Goal: Task Accomplishment & Management: Complete application form

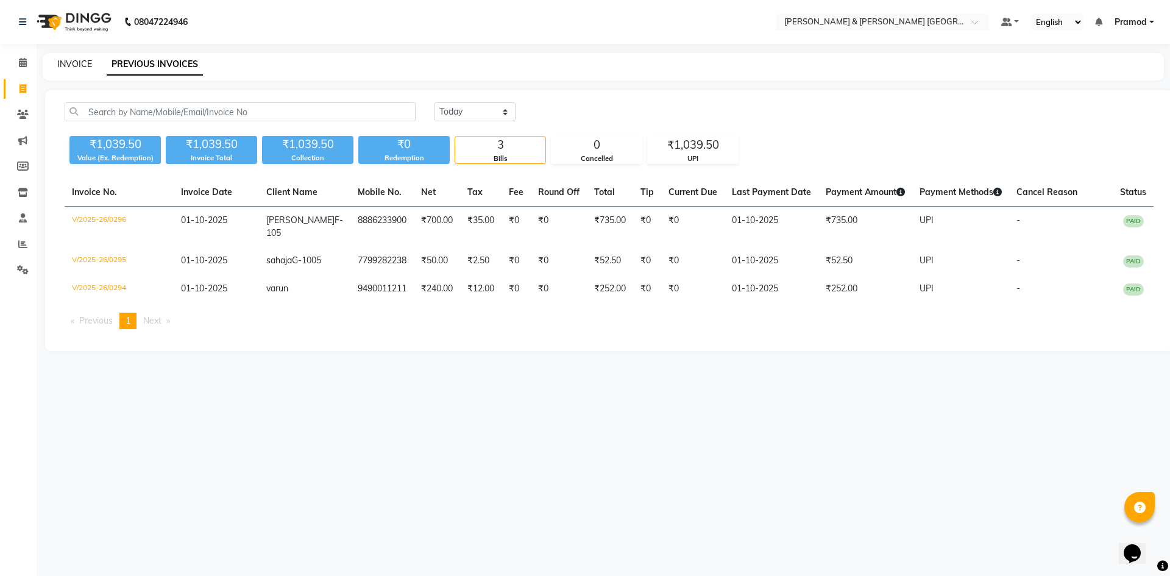
click at [69, 62] on link "INVOICE" at bounding box center [74, 63] width 35 height 11
select select "8717"
select select "service"
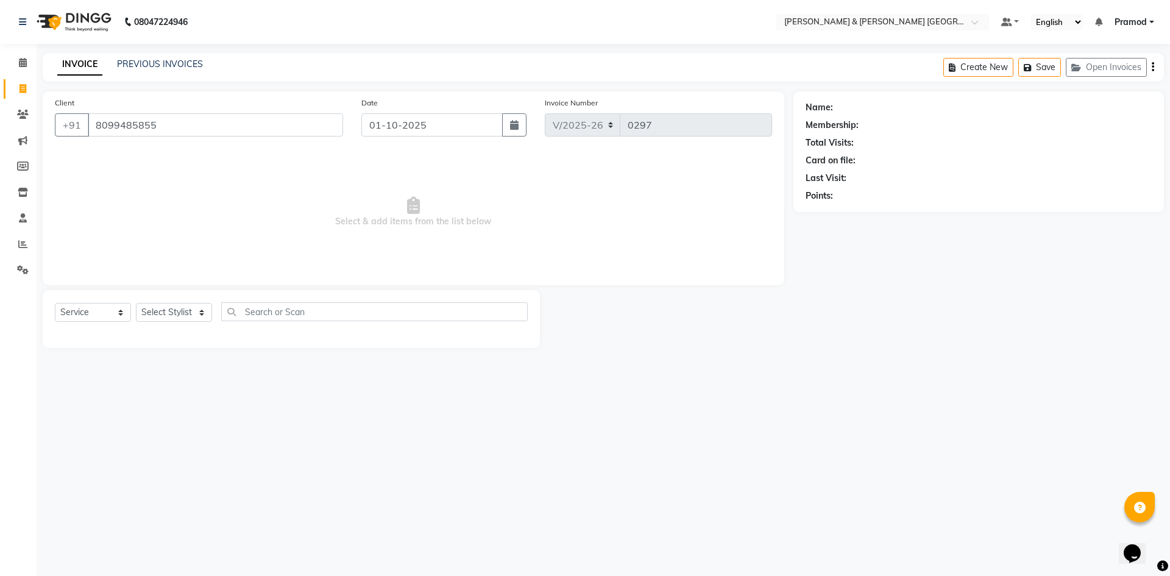
type input "8099485855"
click at [177, 305] on select "Select Stylist Arhan Ashu E. Swapna Laxmi Pramod Shabbu swapna" at bounding box center [174, 312] width 76 height 19
click at [62, 306] on select "Select Service Product Membership Package Voucher Prepaid Gift Card" at bounding box center [93, 312] width 76 height 19
select select "membership"
click at [55, 303] on select "Select Service Product Membership Package Voucher Prepaid Gift Card" at bounding box center [93, 312] width 76 height 19
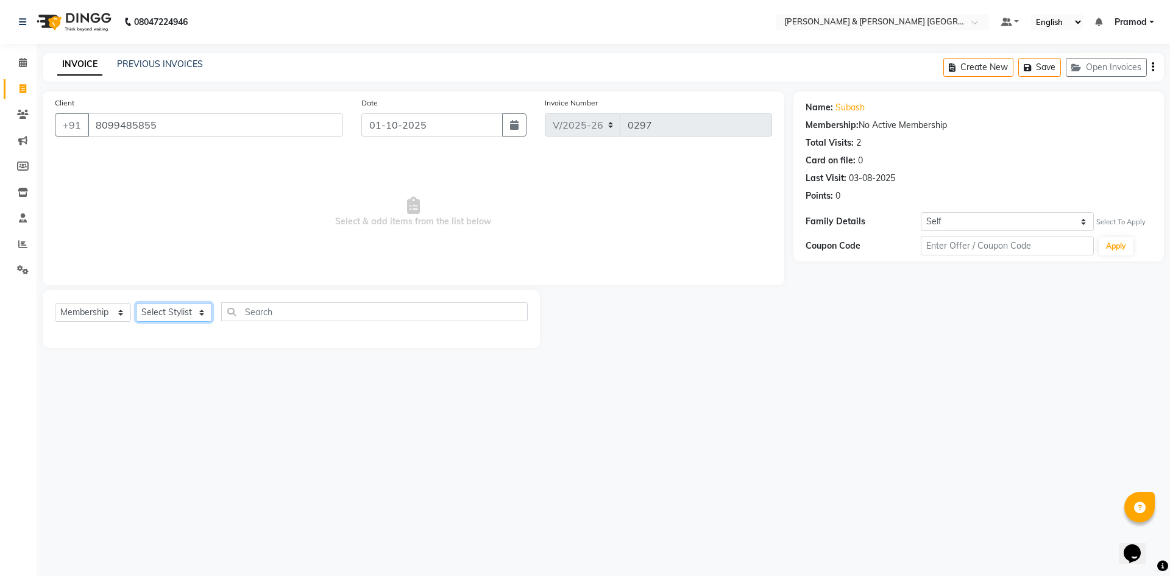
drag, startPoint x: 154, startPoint y: 309, endPoint x: 159, endPoint y: 321, distance: 12.6
click at [154, 309] on select "Select Stylist Arhan Ashu E. Swapna Laxmi Pramod Shabbu swapna" at bounding box center [174, 312] width 76 height 19
select select "88018"
click at [136, 303] on select "Select Stylist Arhan Ashu E. Swapna Laxmi Pramod Shabbu swapna" at bounding box center [174, 312] width 76 height 19
click at [82, 310] on select "Select Service Product Membership Package Voucher Prepaid Gift Card" at bounding box center [93, 312] width 76 height 19
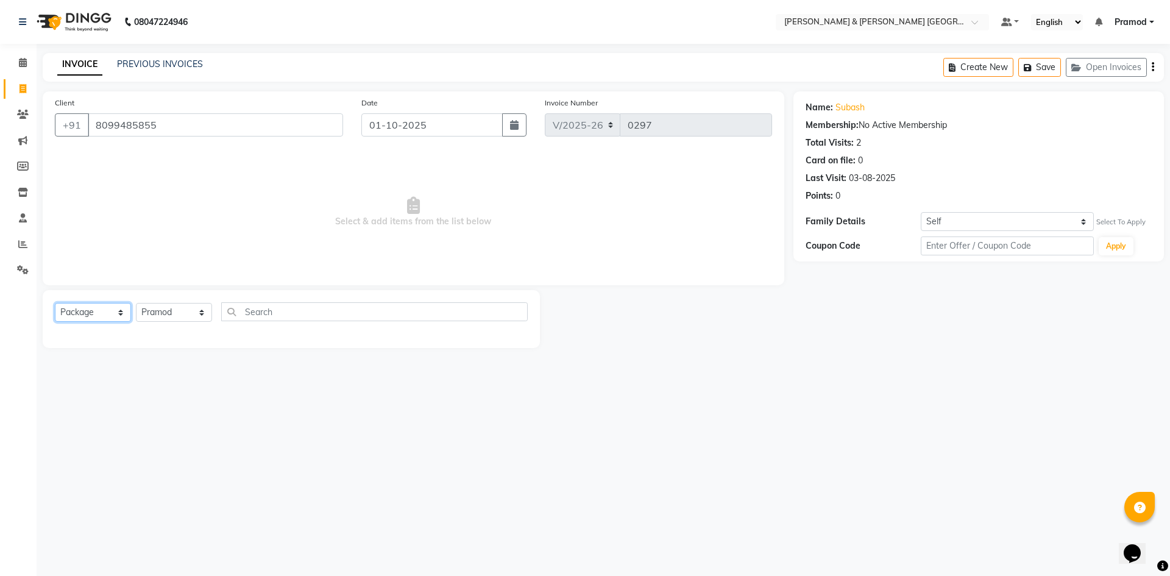
click at [55, 303] on select "Select Service Product Membership Package Voucher Prepaid Gift Card" at bounding box center [93, 312] width 76 height 19
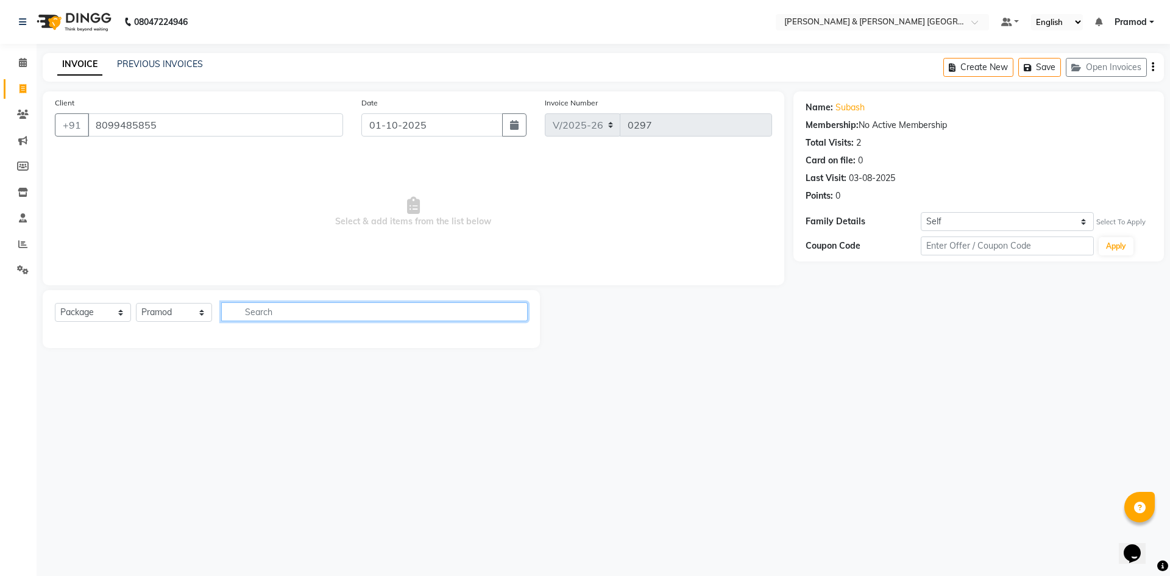
click at [325, 314] on input "text" at bounding box center [374, 311] width 306 height 19
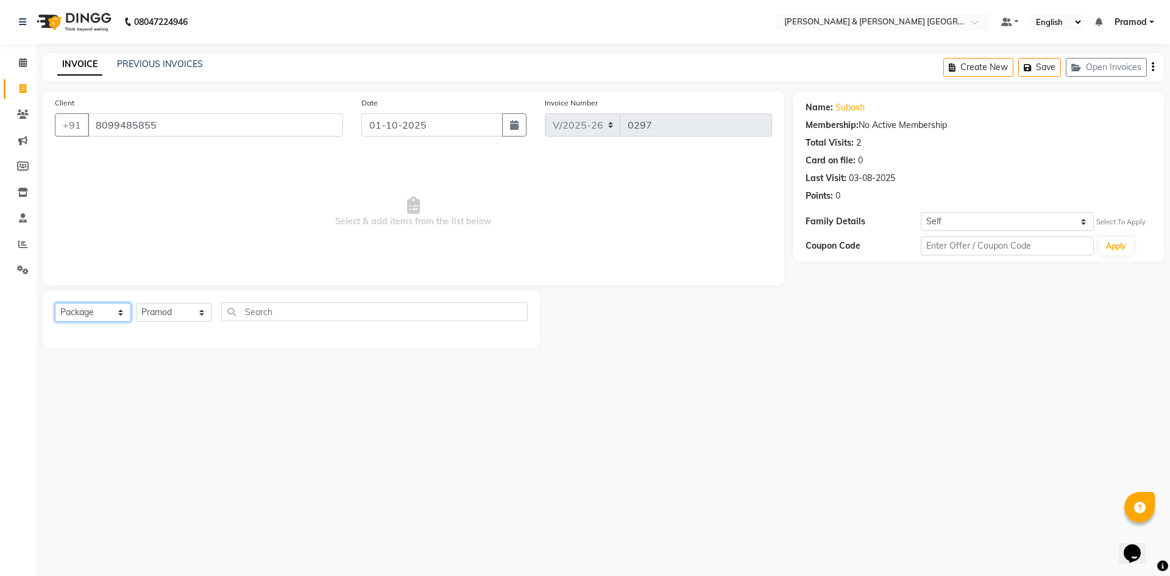
click at [92, 319] on select "Select Service Product Membership Package Voucher Prepaid Gift Card" at bounding box center [93, 312] width 76 height 19
select select "P"
click at [55, 303] on select "Select Service Product Membership Package Voucher Prepaid Gift Card" at bounding box center [93, 312] width 76 height 19
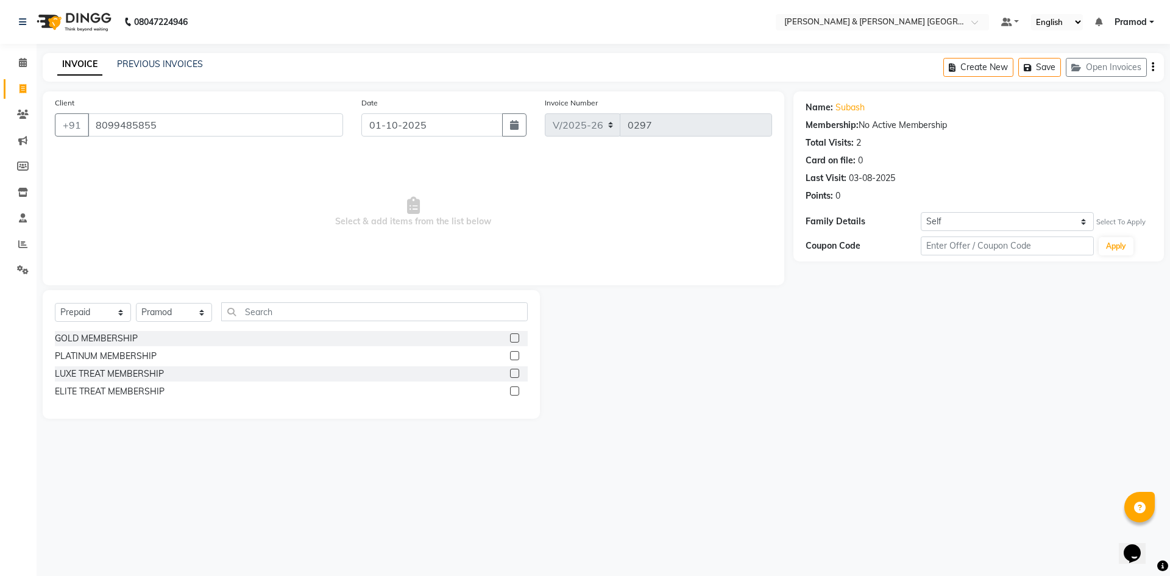
click at [511, 338] on label at bounding box center [514, 337] width 9 height 9
click at [511, 338] on input "checkbox" at bounding box center [514, 338] width 8 height 8
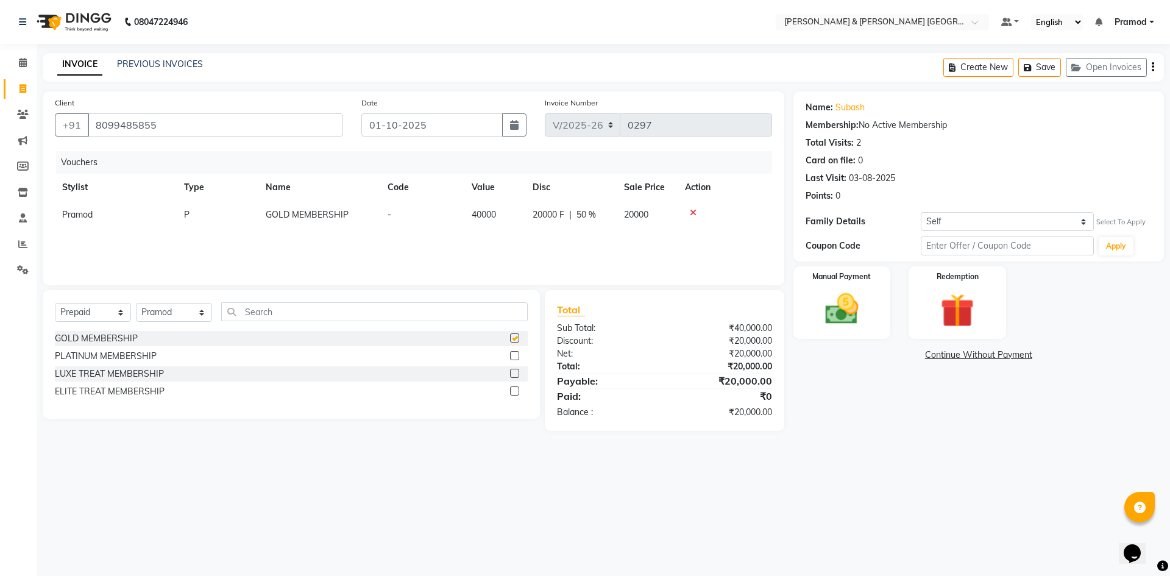
checkbox input "false"
click at [519, 353] on label at bounding box center [514, 355] width 9 height 9
click at [518, 353] on input "checkbox" at bounding box center [514, 356] width 8 height 8
checkbox input "false"
click at [693, 213] on icon at bounding box center [693, 212] width 7 height 9
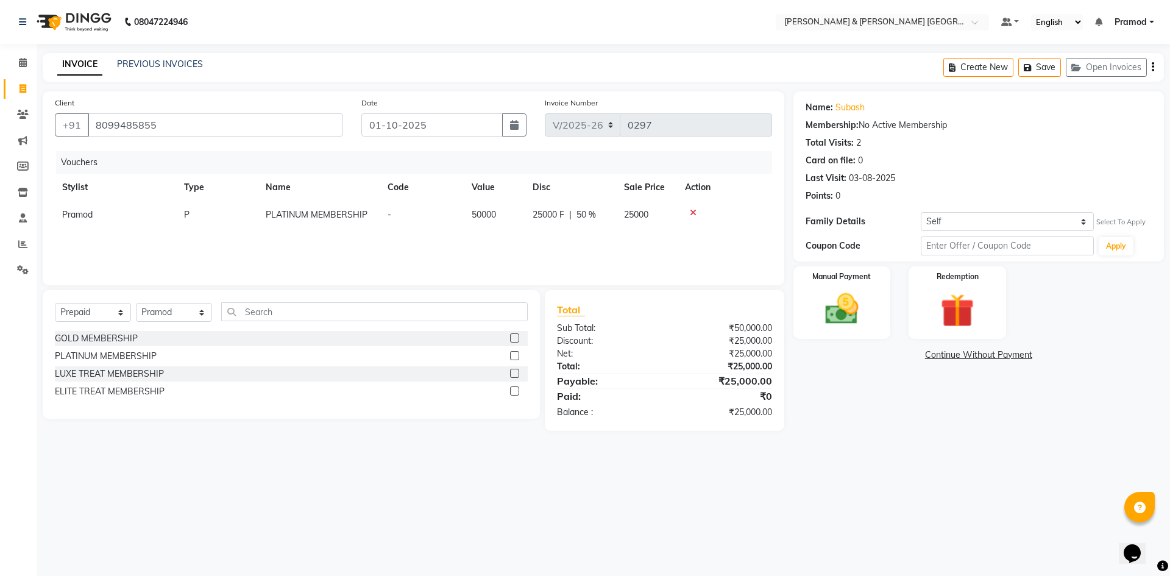
click at [966, 124] on div "Membership: No Active Membership" at bounding box center [978, 125] width 346 height 13
click at [316, 32] on nav "08047224946 Select Location × Toni & Guy Om Sree Heights, Kowkoor Default Panel…" at bounding box center [585, 22] width 1170 height 44
click at [836, 72] on div "INVOICE PREVIOUS INVOICES Create New Save Open Invoices" at bounding box center [603, 67] width 1121 height 29
click at [830, 312] on img at bounding box center [841, 309] width 57 height 40
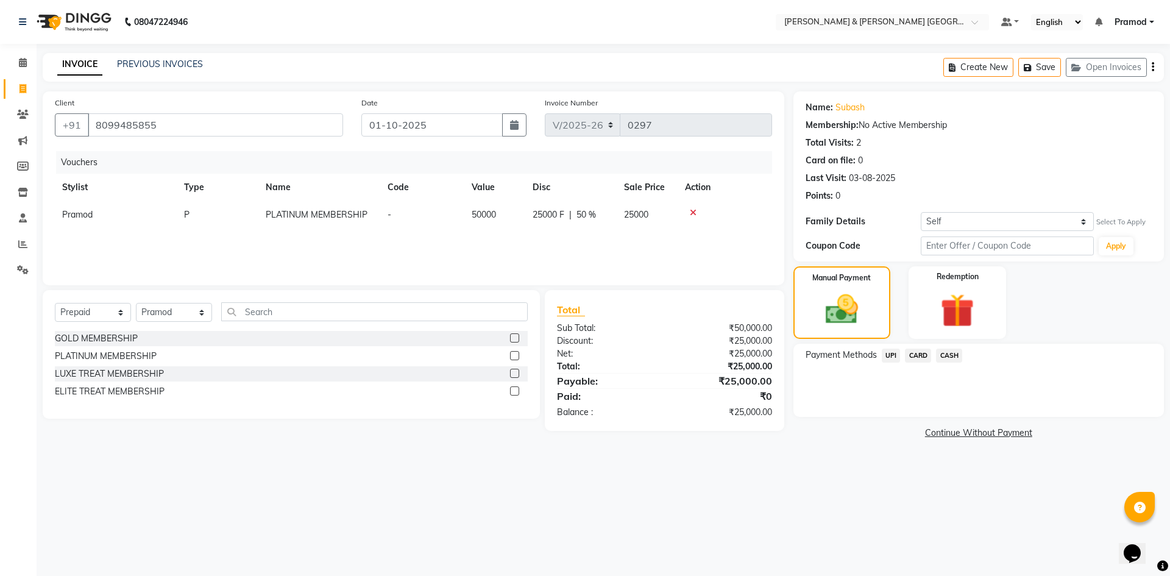
click at [896, 356] on span "UPI" at bounding box center [891, 355] width 19 height 14
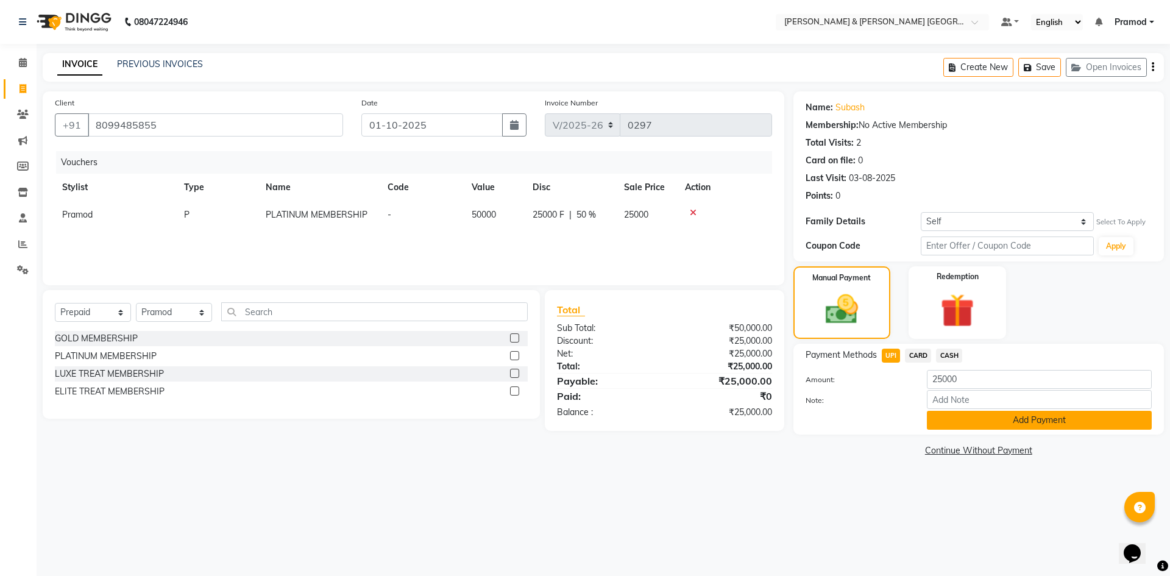
click at [994, 411] on button "Add Payment" at bounding box center [1039, 420] width 225 height 19
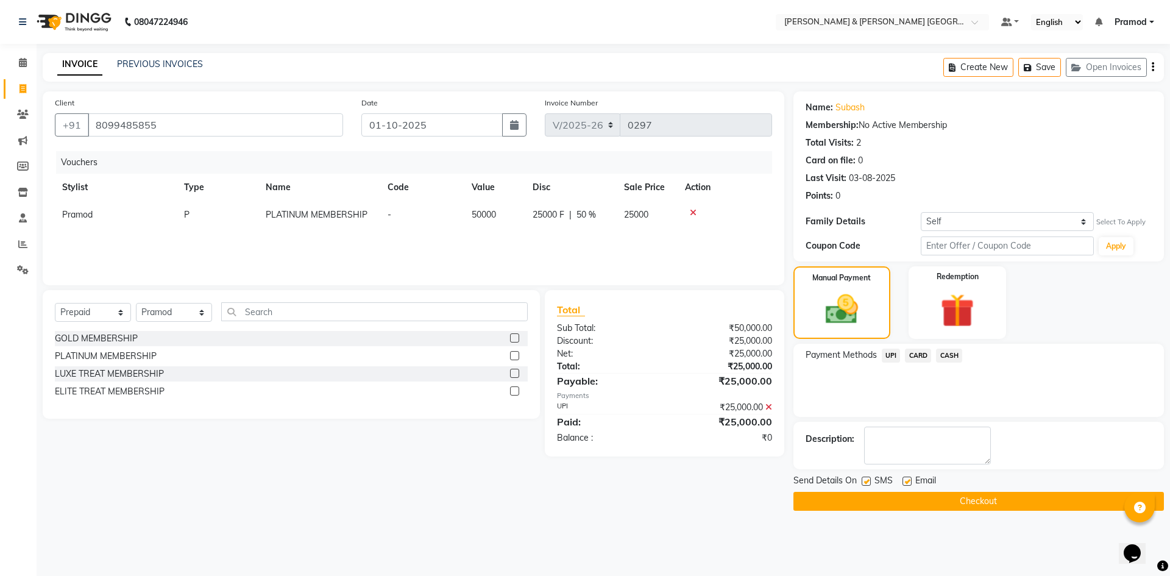
click at [902, 501] on button "Checkout" at bounding box center [978, 501] width 370 height 19
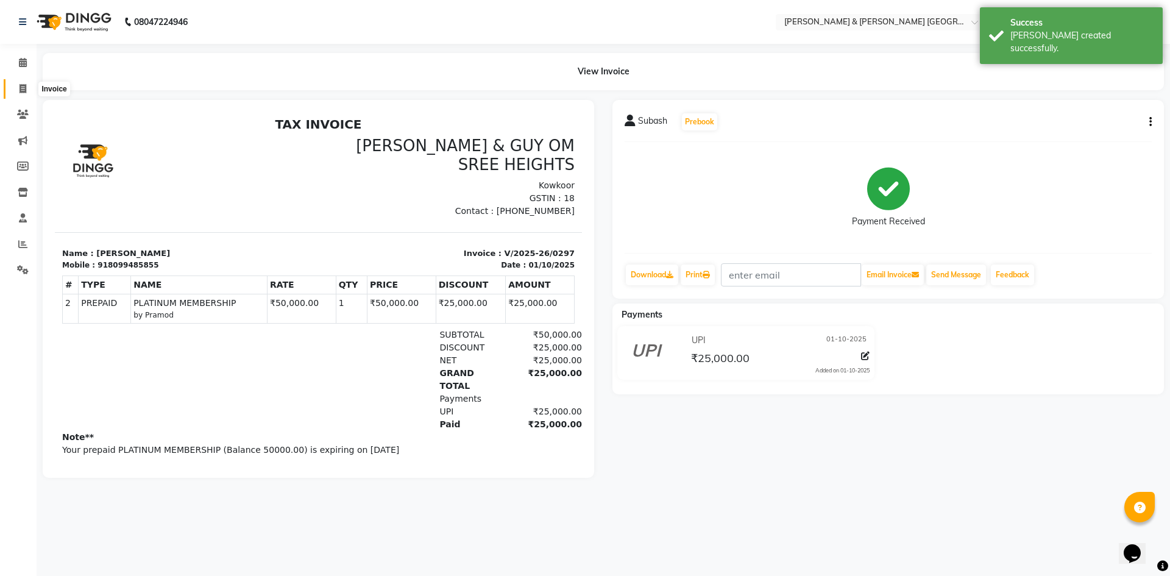
click at [25, 91] on icon at bounding box center [22, 88] width 7 height 9
select select "service"
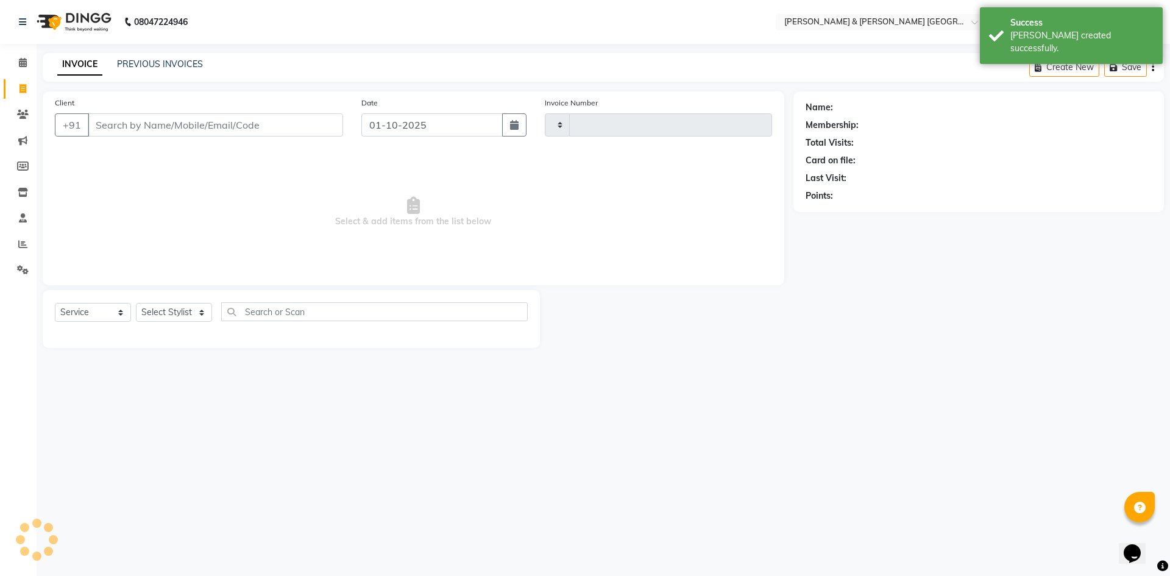
type input "0298"
select select "8717"
click at [179, 57] on div "INVOICE PREVIOUS INVOICES Create New Save Open Invoices" at bounding box center [603, 67] width 1121 height 29
click at [166, 60] on link "PREVIOUS INVOICES" at bounding box center [160, 63] width 86 height 11
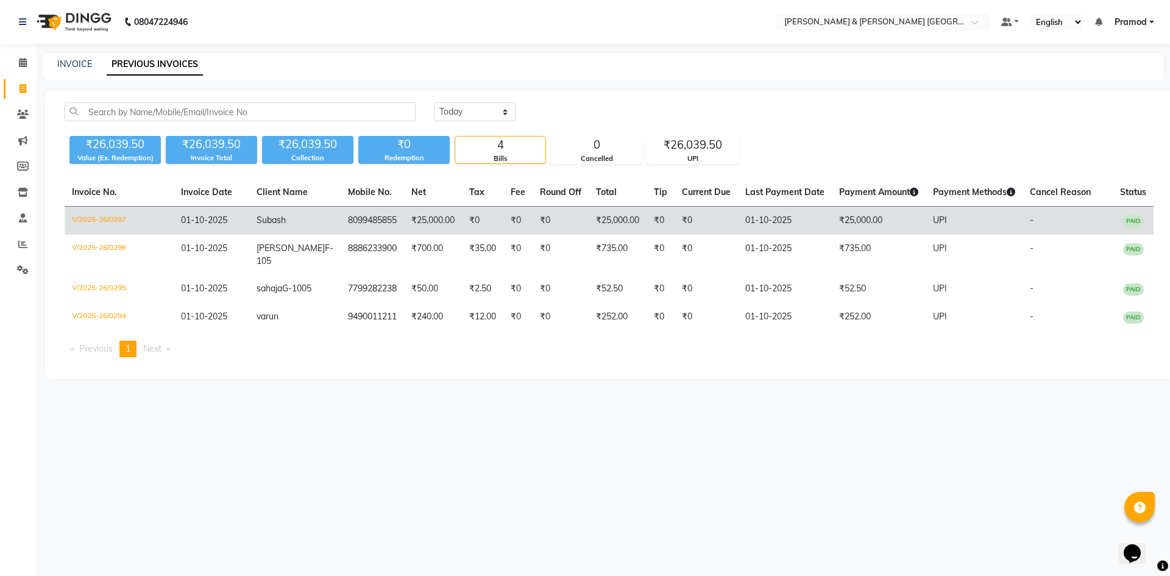
click at [137, 220] on td "V/2025-26/0297" at bounding box center [119, 221] width 109 height 29
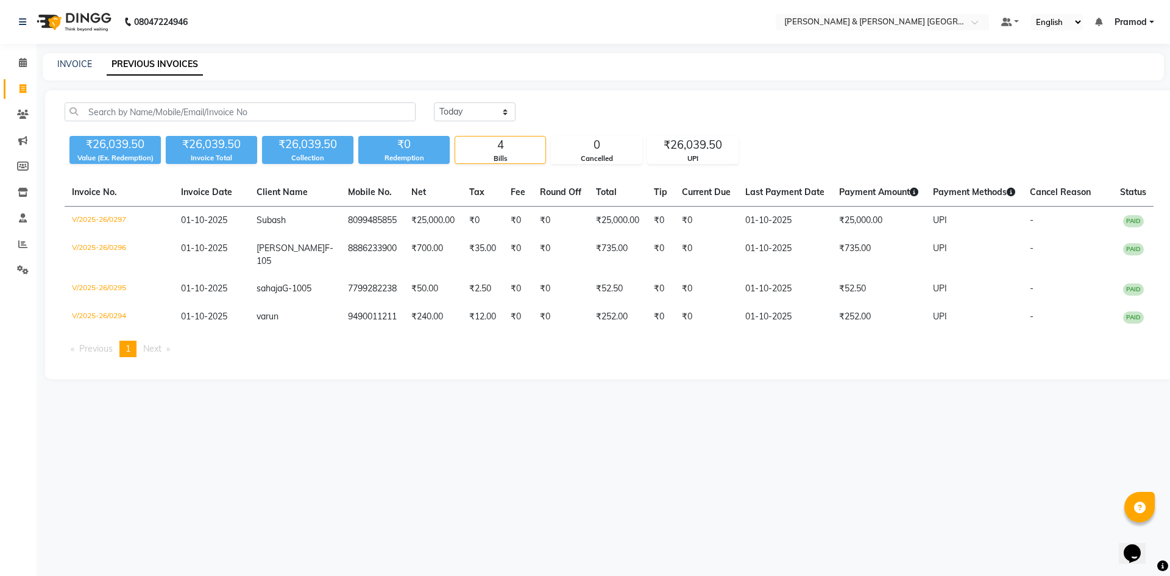
click at [319, 65] on div "INVOICE PREVIOUS INVOICES" at bounding box center [596, 64] width 1106 height 13
click at [422, 83] on main "INVOICE PREVIOUS INVOICES Today Yesterday Custom Range ₹26,039.50 Value (Ex. Re…" at bounding box center [603, 225] width 1133 height 344
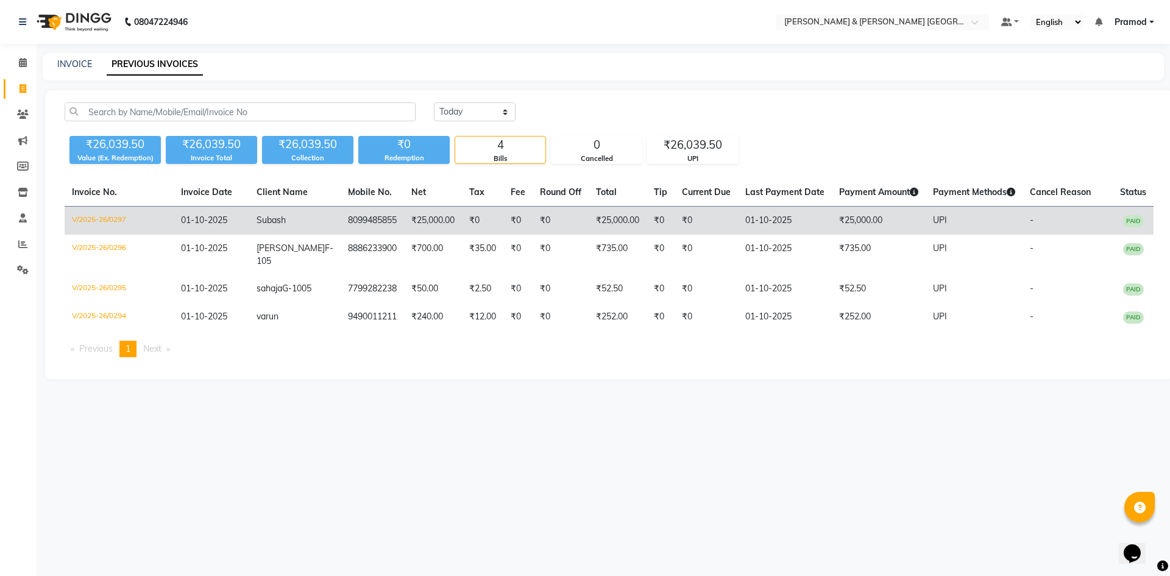
click at [200, 224] on span "01-10-2025" at bounding box center [204, 219] width 46 height 11
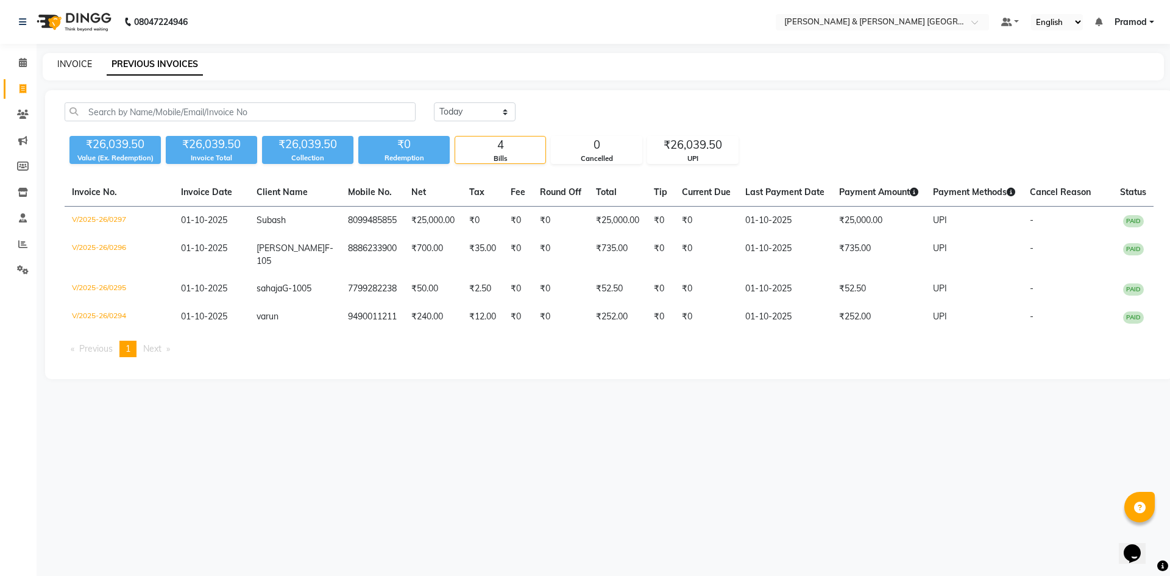
click at [76, 60] on link "INVOICE" at bounding box center [74, 63] width 35 height 11
select select "service"
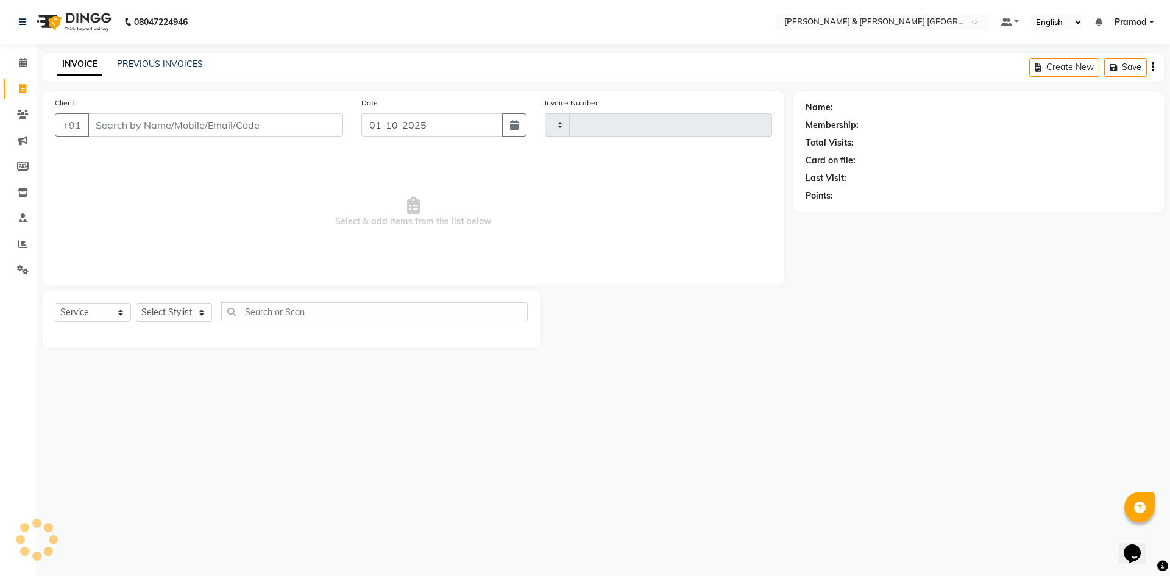
type input "0298"
select select "8717"
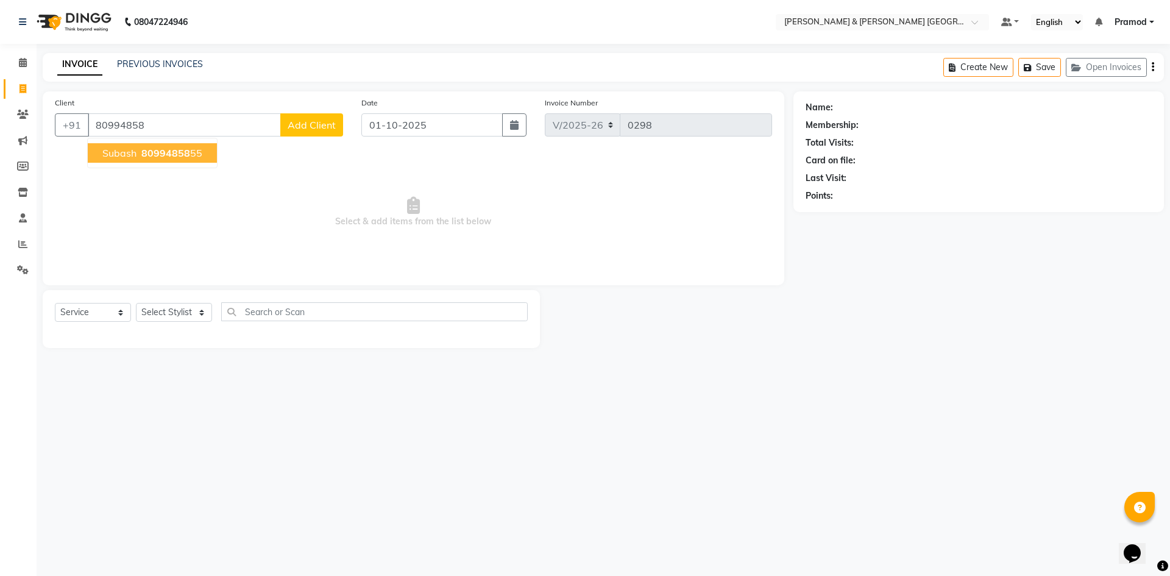
click at [158, 152] on span "80994858" at bounding box center [165, 153] width 49 height 12
type input "8099485855"
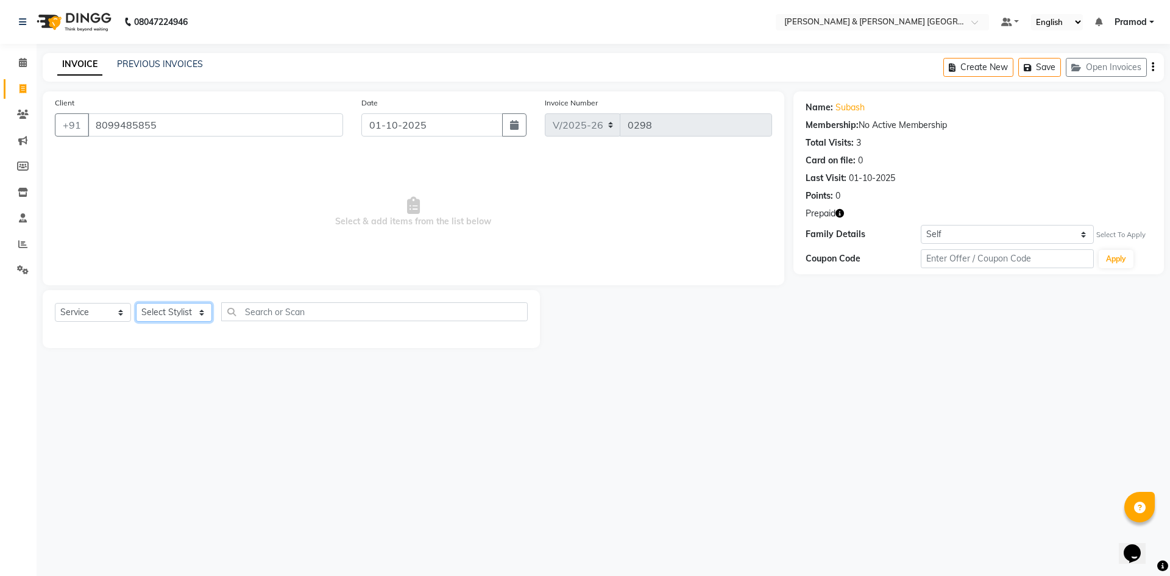
click at [172, 316] on select "Select Stylist Arhan Ashu E. Swapna Laxmi Pramod Shabbu swapna" at bounding box center [174, 312] width 76 height 19
select select "88027"
click at [136, 303] on select "Select Stylist Arhan Ashu E. Swapna Laxmi Pramod Shabbu swapna" at bounding box center [174, 312] width 76 height 19
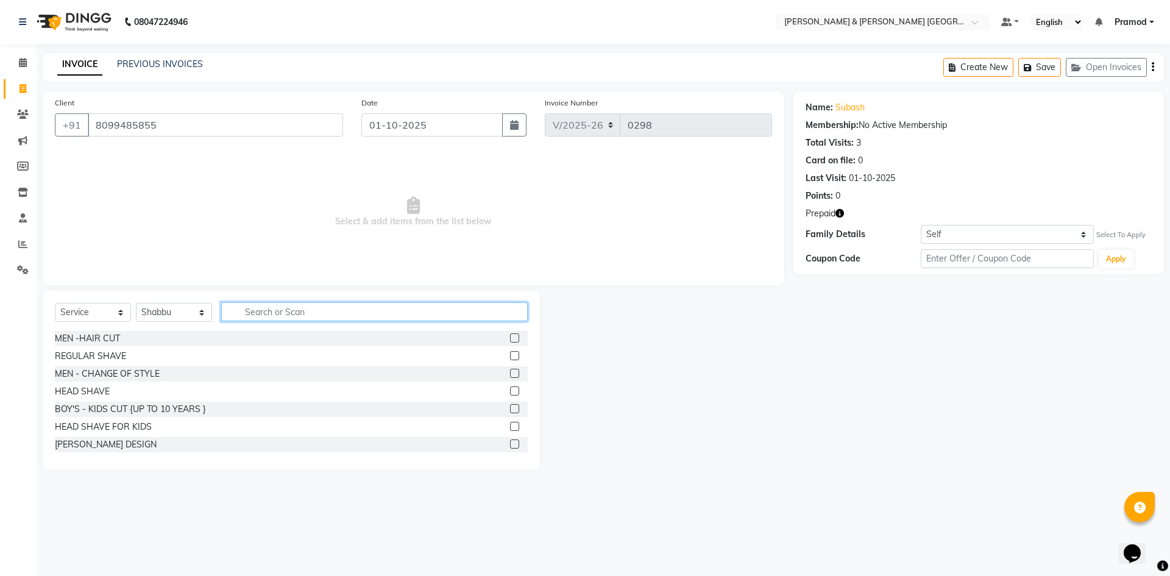
click at [255, 305] on input "text" at bounding box center [374, 311] width 306 height 19
click at [510, 355] on label at bounding box center [514, 355] width 9 height 9
click at [510, 355] on input "checkbox" at bounding box center [514, 356] width 8 height 8
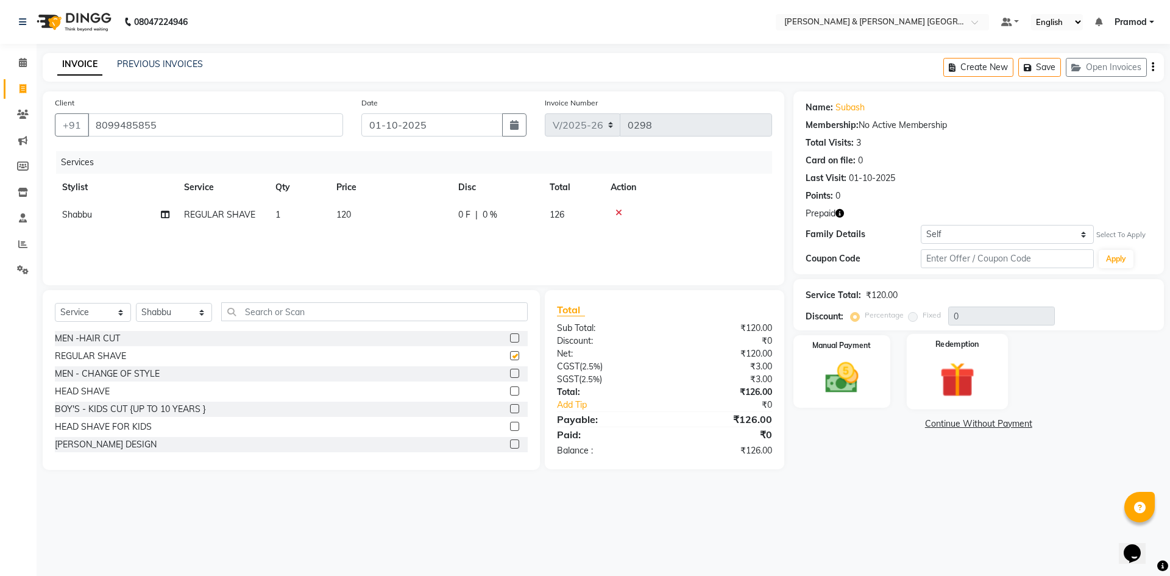
checkbox input "false"
click at [841, 374] on img at bounding box center [841, 378] width 57 height 40
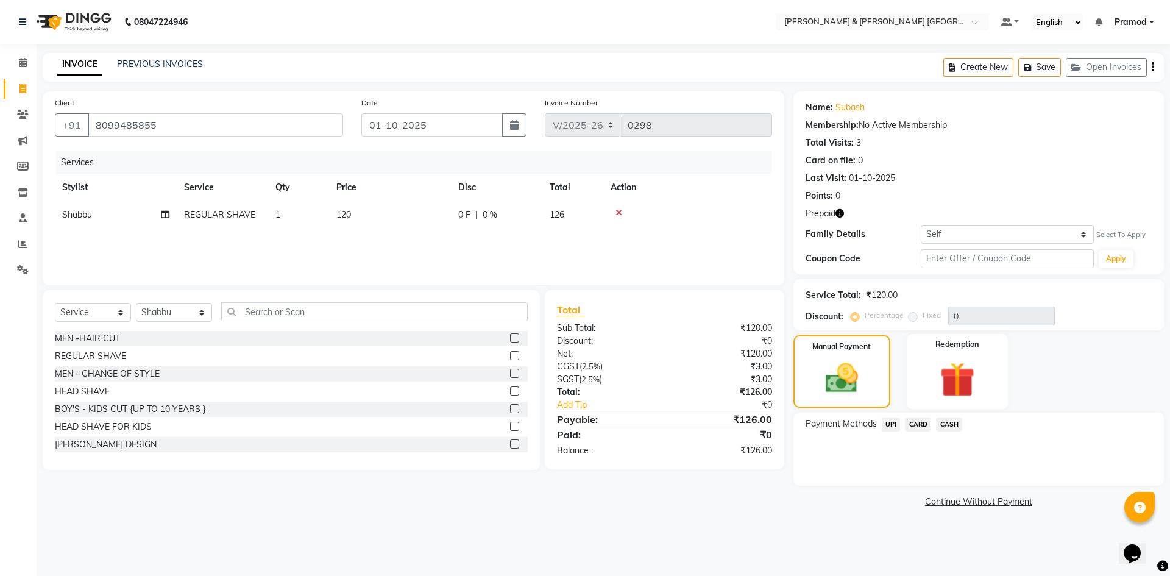
click at [943, 359] on img at bounding box center [956, 379] width 57 height 43
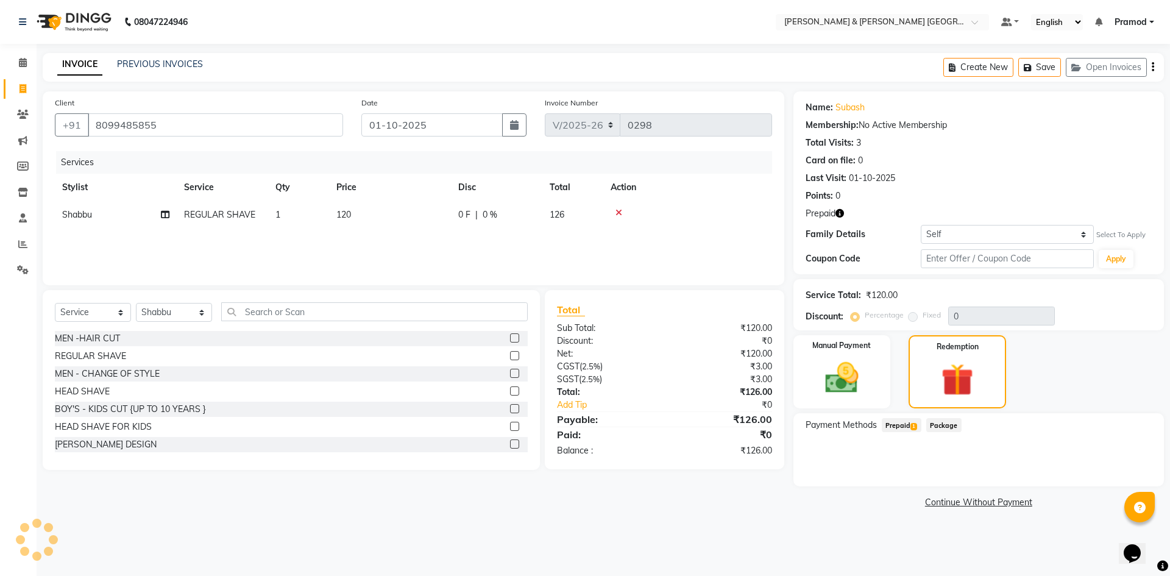
click at [907, 422] on span "Prepaid 1" at bounding box center [902, 425] width 40 height 14
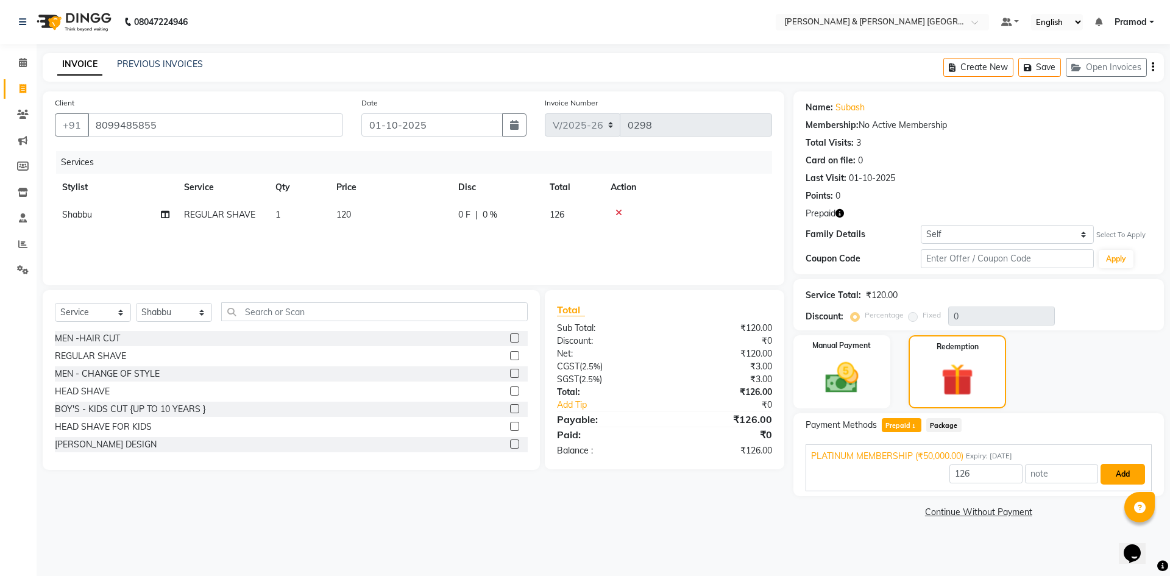
drag, startPoint x: 1106, startPoint y: 477, endPoint x: 1067, endPoint y: 487, distance: 40.3
click at [1107, 476] on button "Add" at bounding box center [1122, 474] width 44 height 21
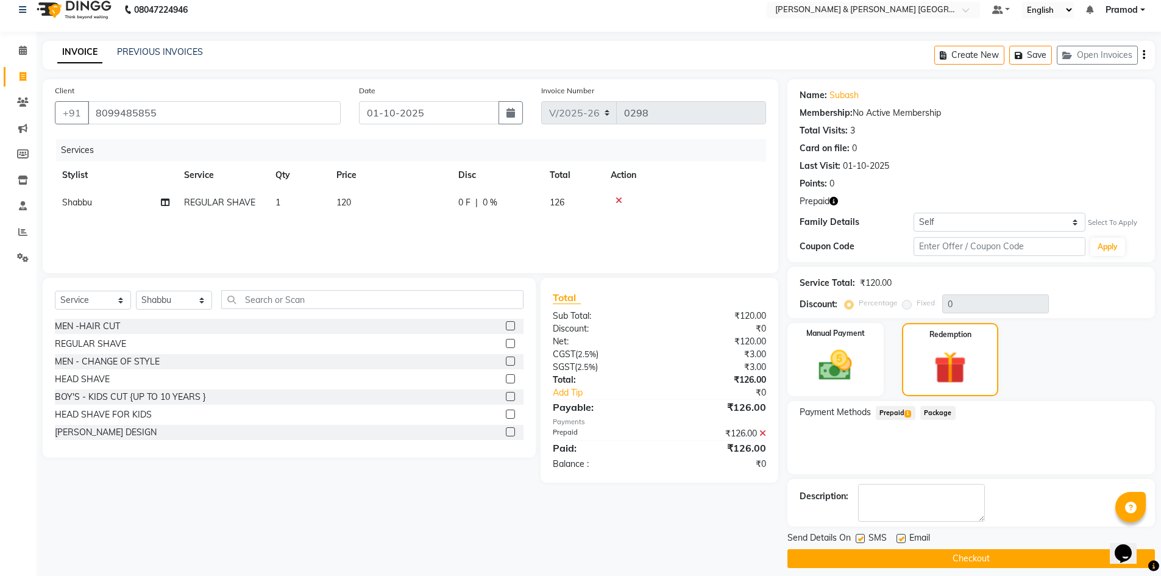
scroll to position [23, 0]
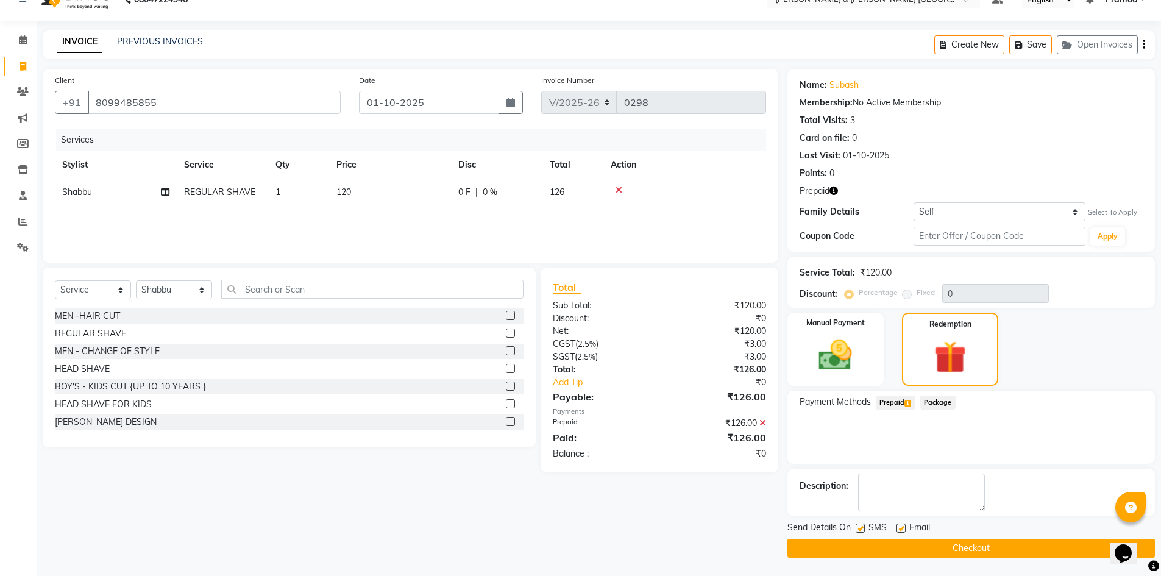
click at [864, 544] on button "Checkout" at bounding box center [970, 548] width 367 height 19
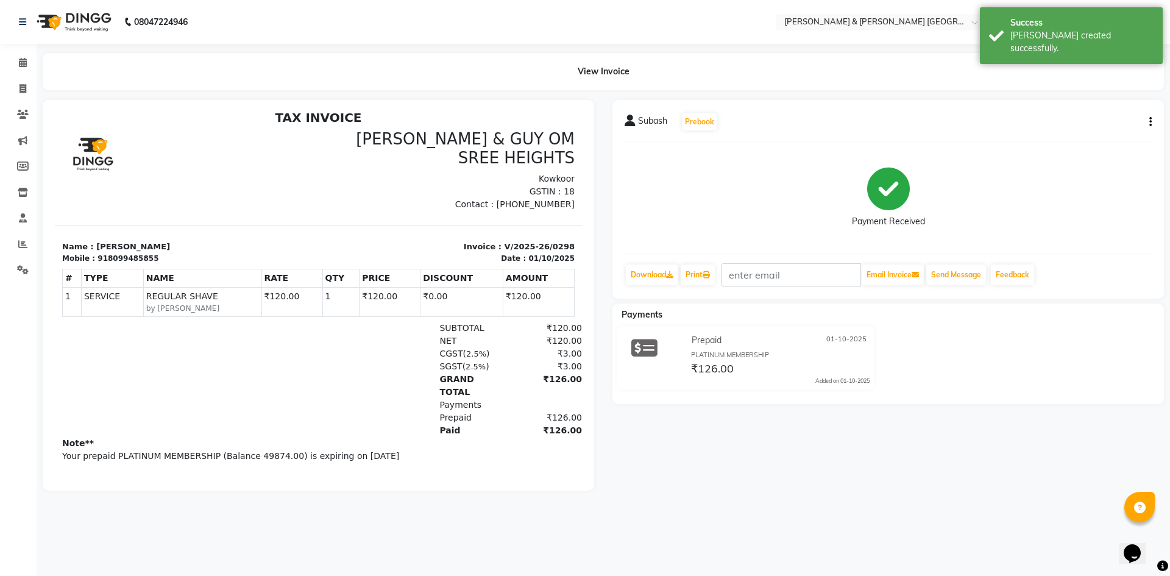
scroll to position [10, 0]
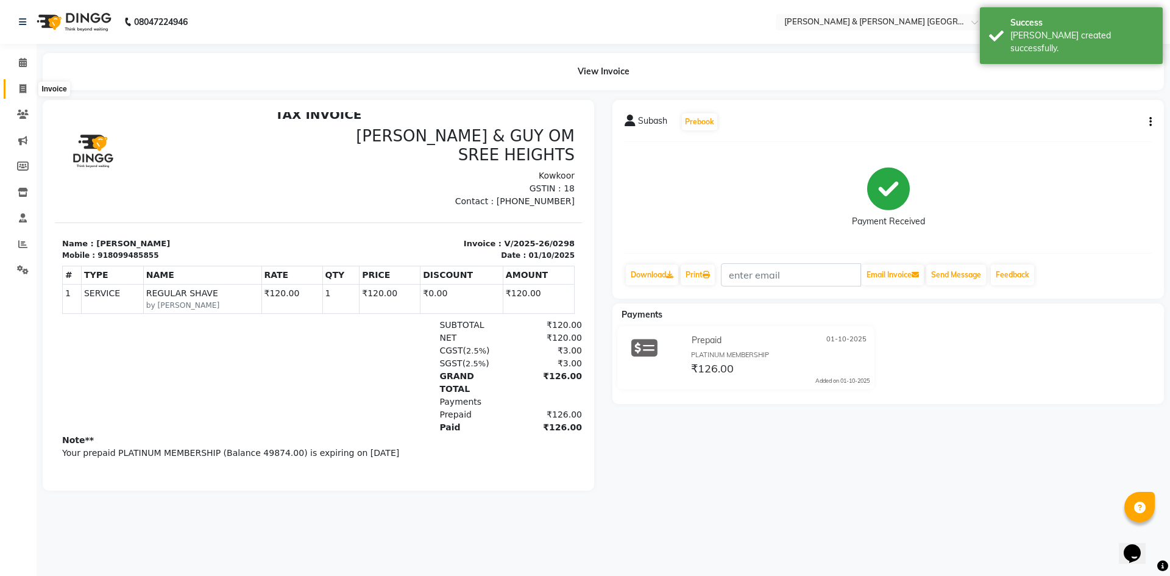
drag, startPoint x: 18, startPoint y: 90, endPoint x: 61, endPoint y: 91, distance: 42.7
click at [19, 91] on span at bounding box center [22, 89] width 21 height 14
select select "8717"
select select "service"
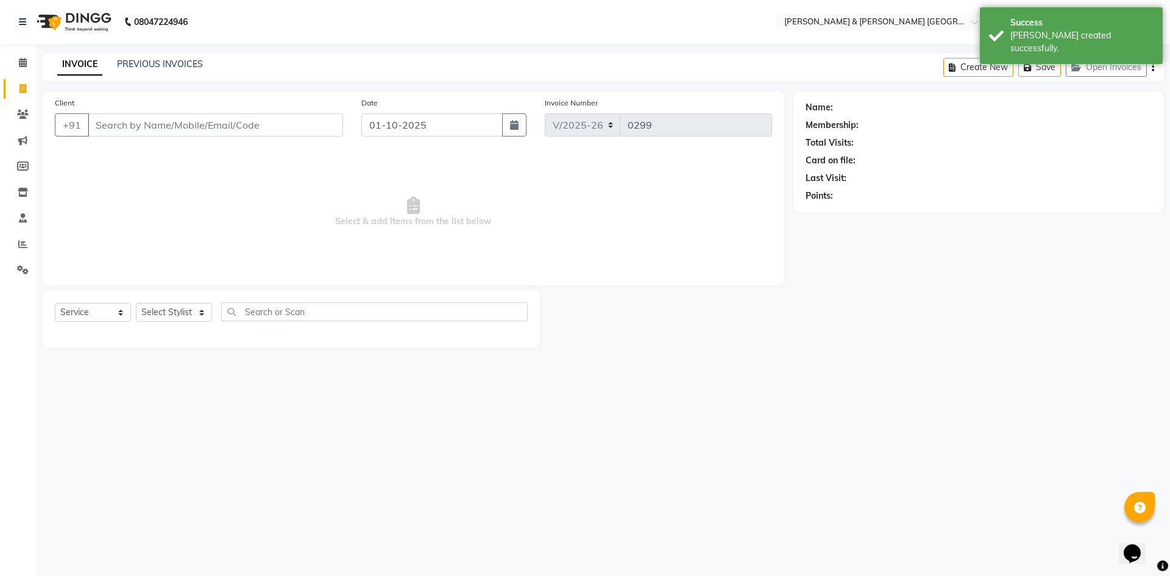
click at [171, 70] on div "PREVIOUS INVOICES" at bounding box center [160, 64] width 86 height 13
click at [179, 68] on link "PREVIOUS INVOICES" at bounding box center [160, 63] width 86 height 11
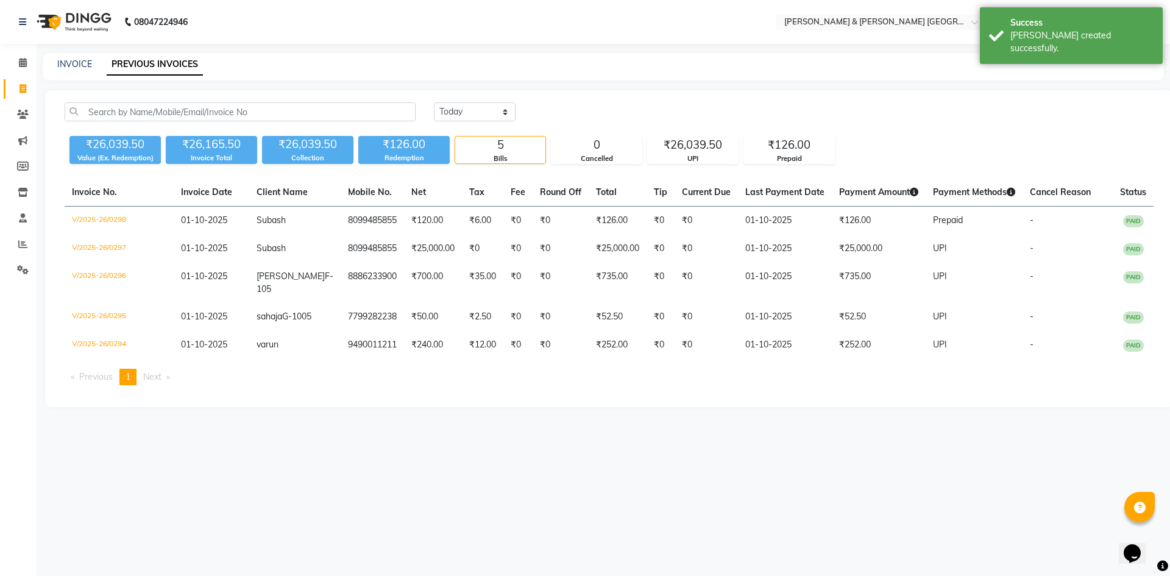
click at [300, 61] on div "INVOICE PREVIOUS INVOICES" at bounding box center [596, 64] width 1106 height 13
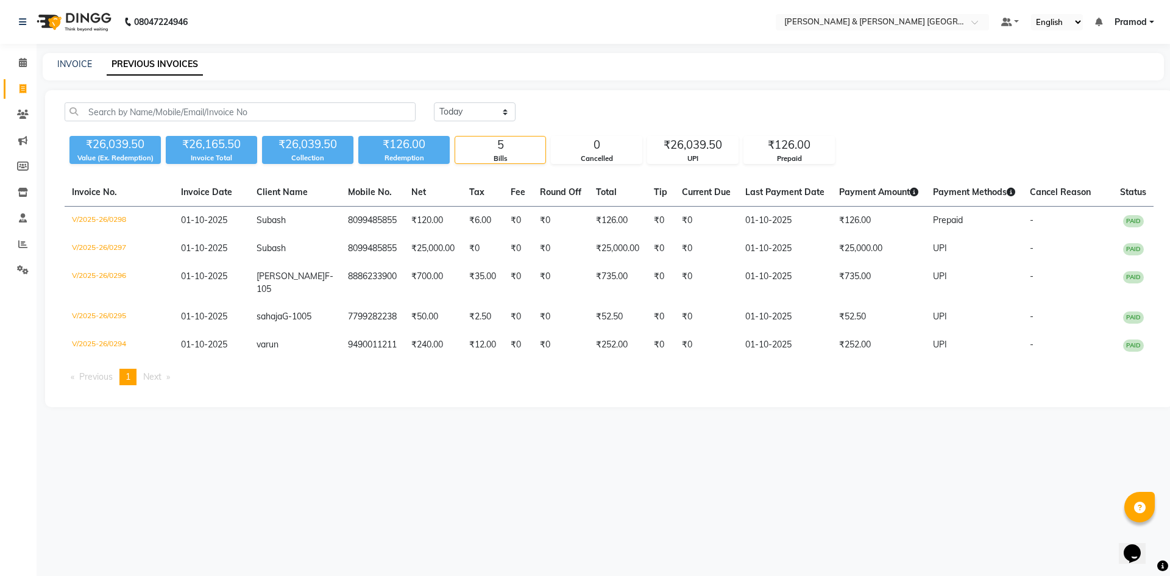
click at [796, 66] on div "INVOICE PREVIOUS INVOICES" at bounding box center [596, 64] width 1106 height 13
click at [391, 38] on nav "08047224946 Select Location × Toni & Guy Om Sree Heights, Kowkoor Default Panel…" at bounding box center [585, 22] width 1170 height 44
click at [64, 71] on div "INVOICE PREVIOUS INVOICES" at bounding box center [603, 66] width 1121 height 27
click at [63, 67] on link "INVOICE" at bounding box center [74, 63] width 35 height 11
select select "service"
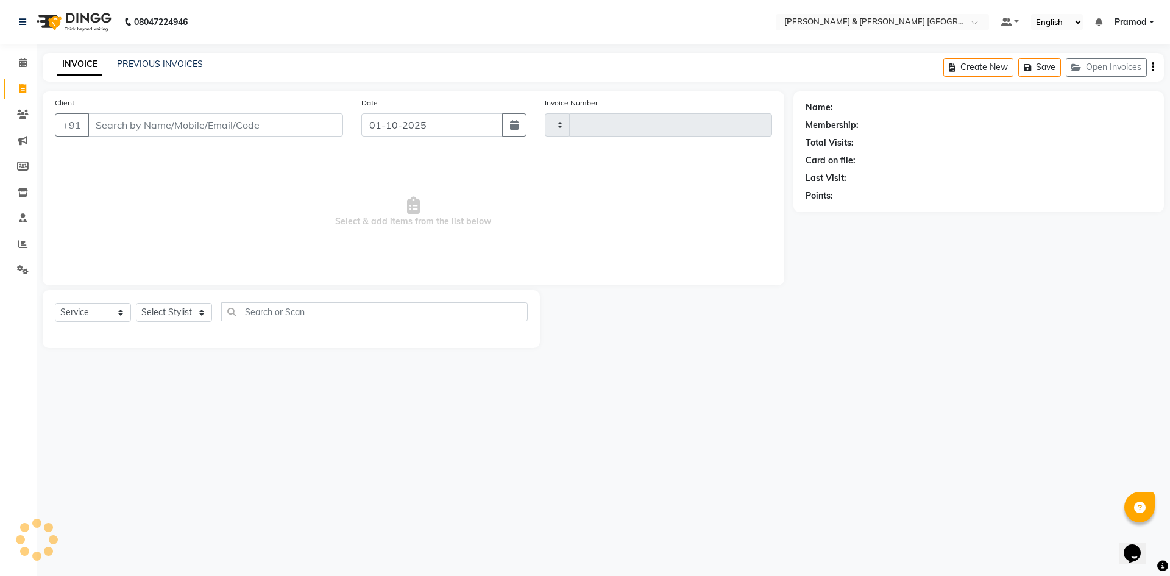
type input "0299"
select select "8717"
click at [154, 320] on select "Select Stylist" at bounding box center [174, 312] width 76 height 19
select select "89744"
click at [136, 303] on select "Select Stylist Arhan Ashu E. Swapna Laxmi Pramod Shabbu swapna" at bounding box center [174, 312] width 76 height 19
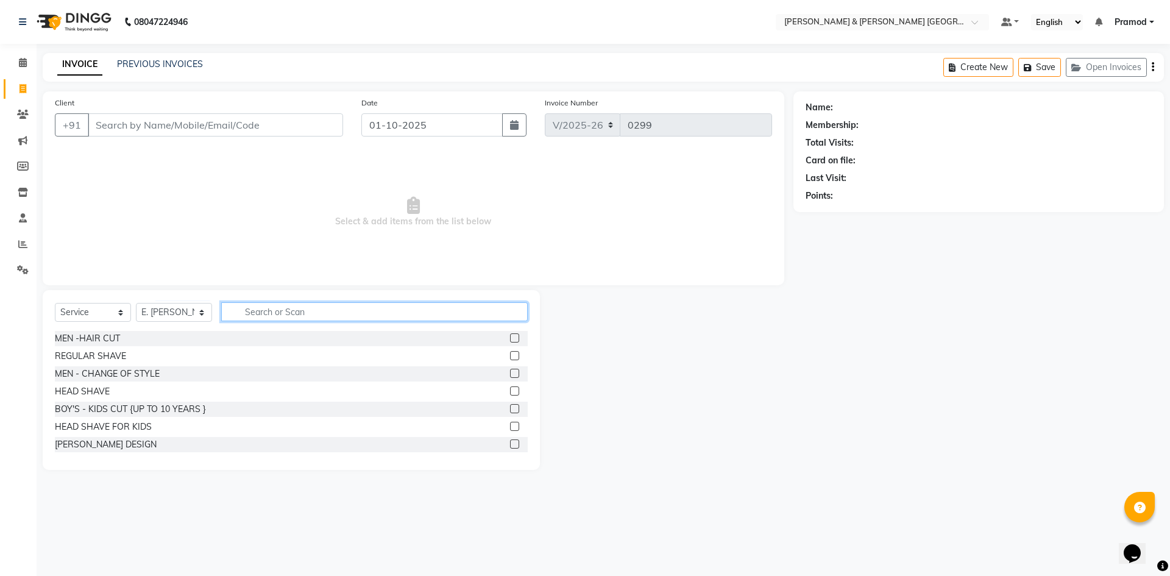
click at [296, 308] on input "text" at bounding box center [374, 311] width 306 height 19
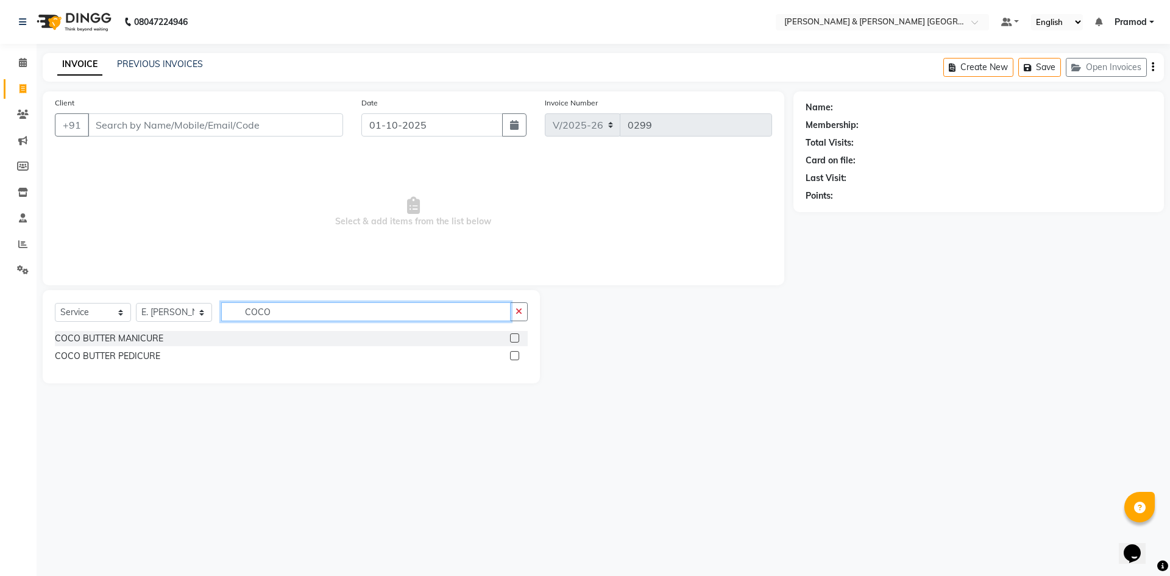
type input "COCO"
click at [513, 359] on label at bounding box center [514, 355] width 9 height 9
click at [513, 359] on input "checkbox" at bounding box center [514, 356] width 8 height 8
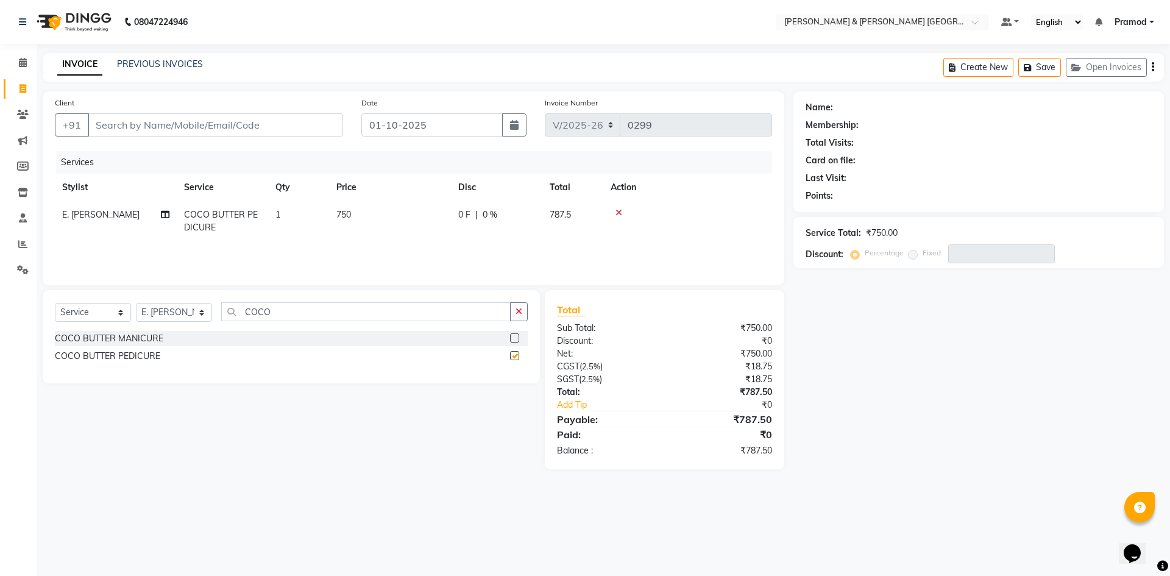
checkbox input "false"
drag, startPoint x: 323, startPoint y: 317, endPoint x: 105, endPoint y: 313, distance: 218.1
click at [105, 313] on div "Select Service Product Membership Package Voucher Prepaid Gift Card Select Styl…" at bounding box center [291, 316] width 473 height 29
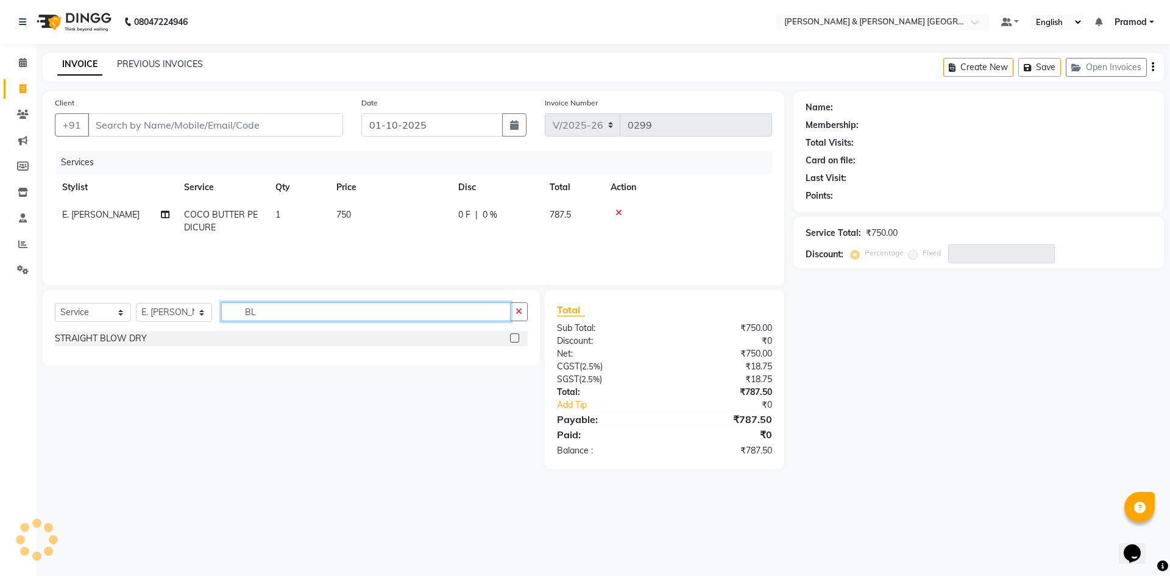
type input "B"
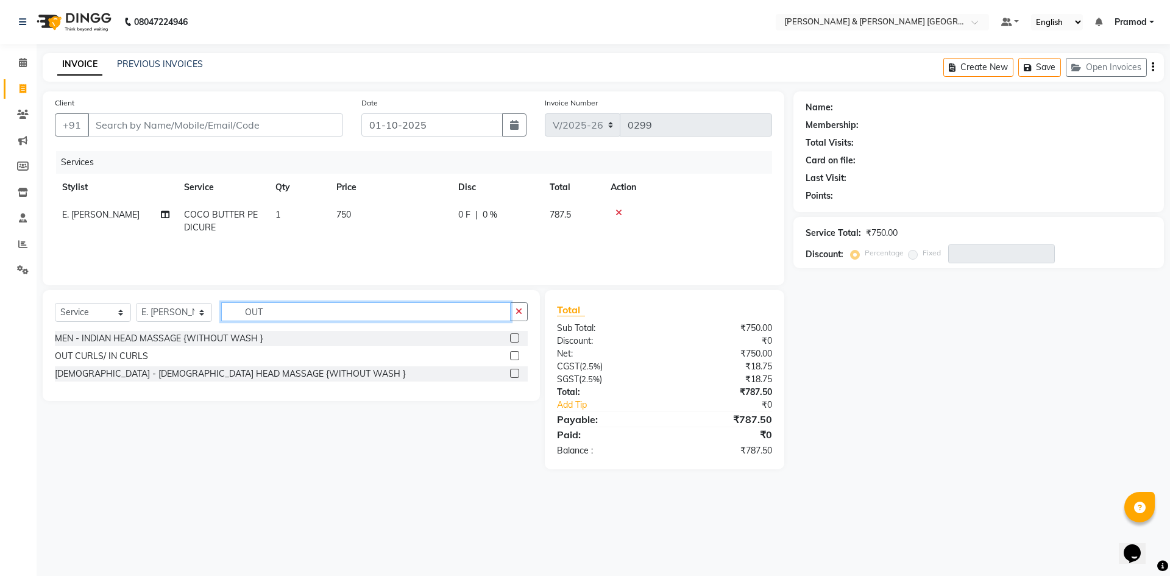
type input "OUT"
drag, startPoint x: 514, startPoint y: 359, endPoint x: 521, endPoint y: 359, distance: 7.3
click at [515, 359] on label at bounding box center [514, 355] width 9 height 9
click at [515, 359] on input "checkbox" at bounding box center [514, 356] width 8 height 8
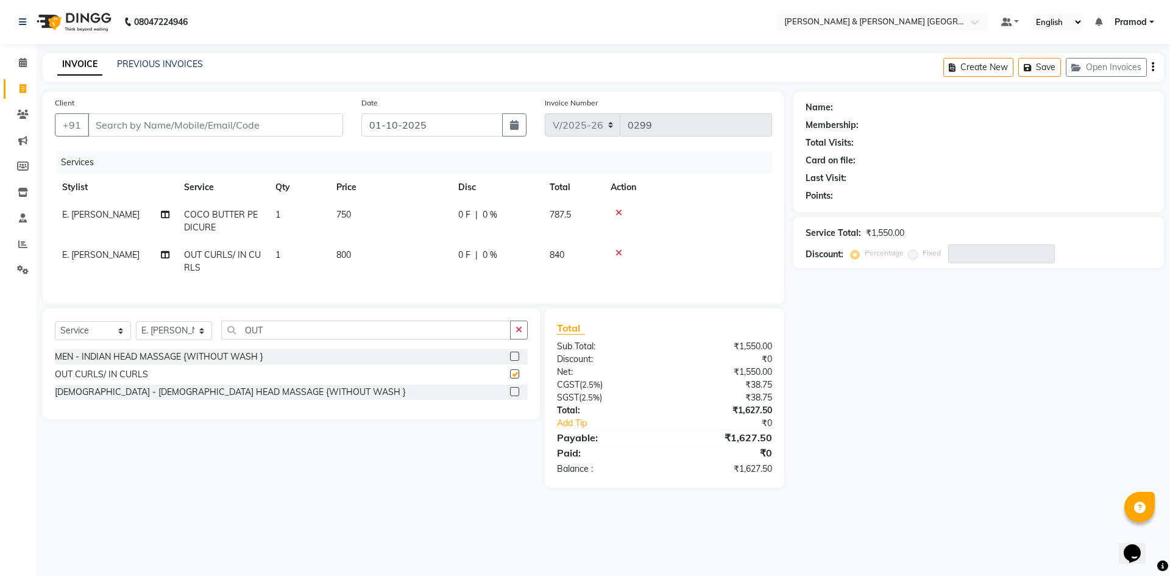
checkbox input "false"
click at [991, 405] on div "Name: Membership: Total Visits: Card on file: Last Visit: Points: Service Total…" at bounding box center [983, 289] width 380 height 396
click at [235, 140] on div "Client +91" at bounding box center [199, 121] width 306 height 50
click at [246, 129] on input "Client" at bounding box center [215, 124] width 255 height 23
type input "7"
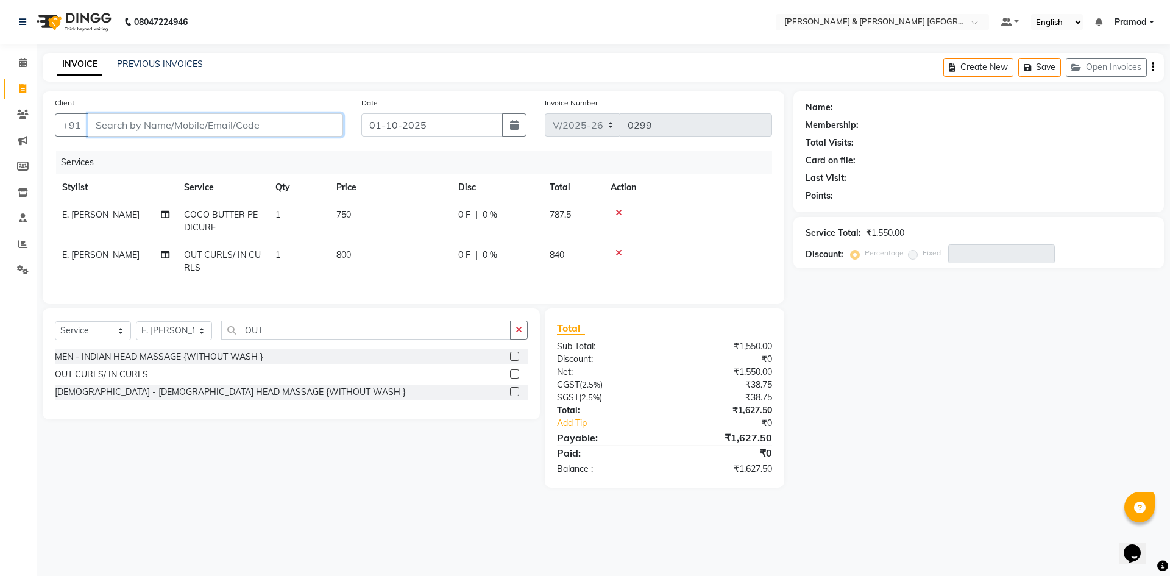
type input "0"
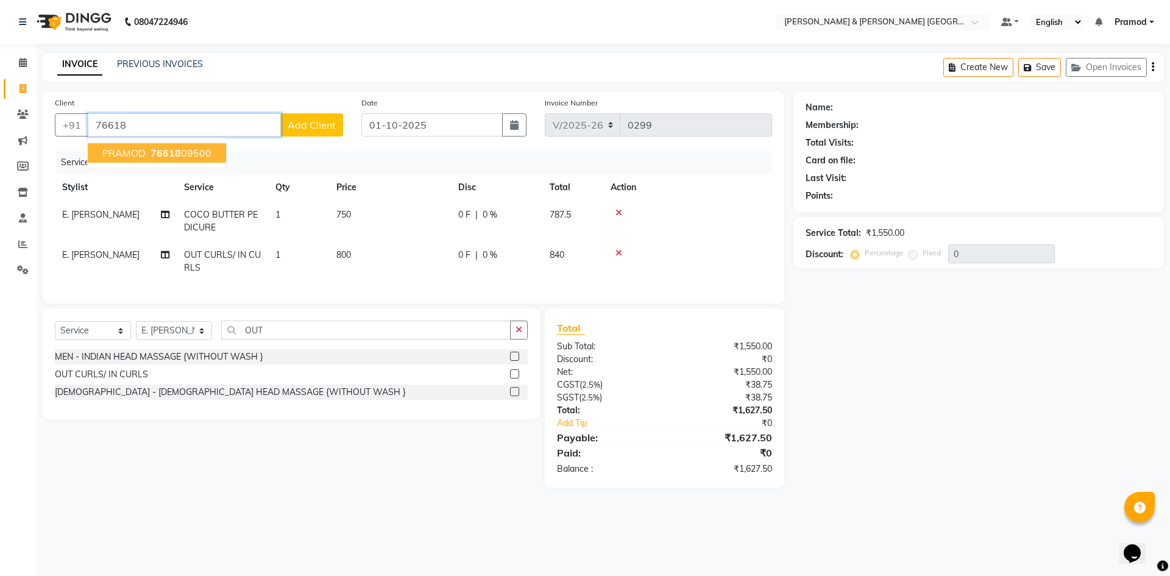
click at [144, 147] on span "PRAMOD" at bounding box center [123, 153] width 43 height 12
type input "7661809500"
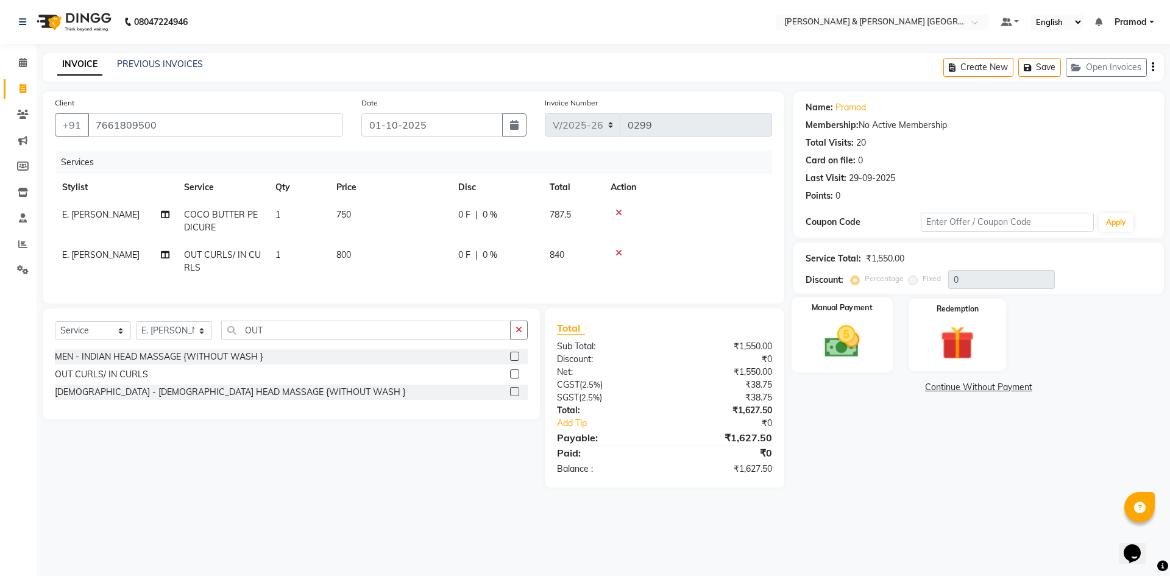
click at [854, 345] on img at bounding box center [841, 341] width 57 height 40
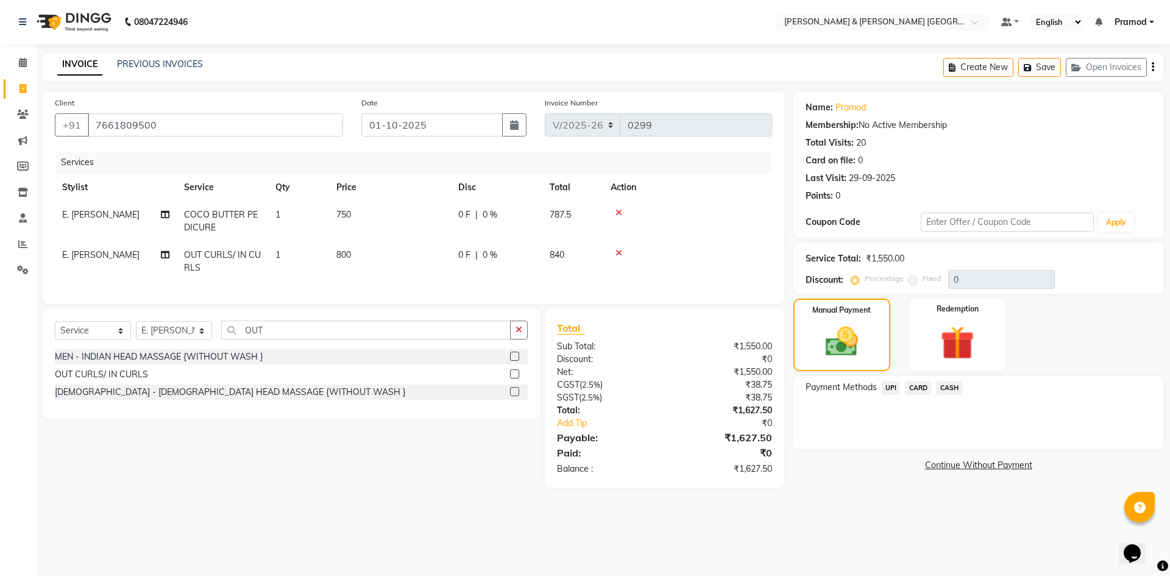
click at [891, 384] on span "UPI" at bounding box center [891, 388] width 19 height 14
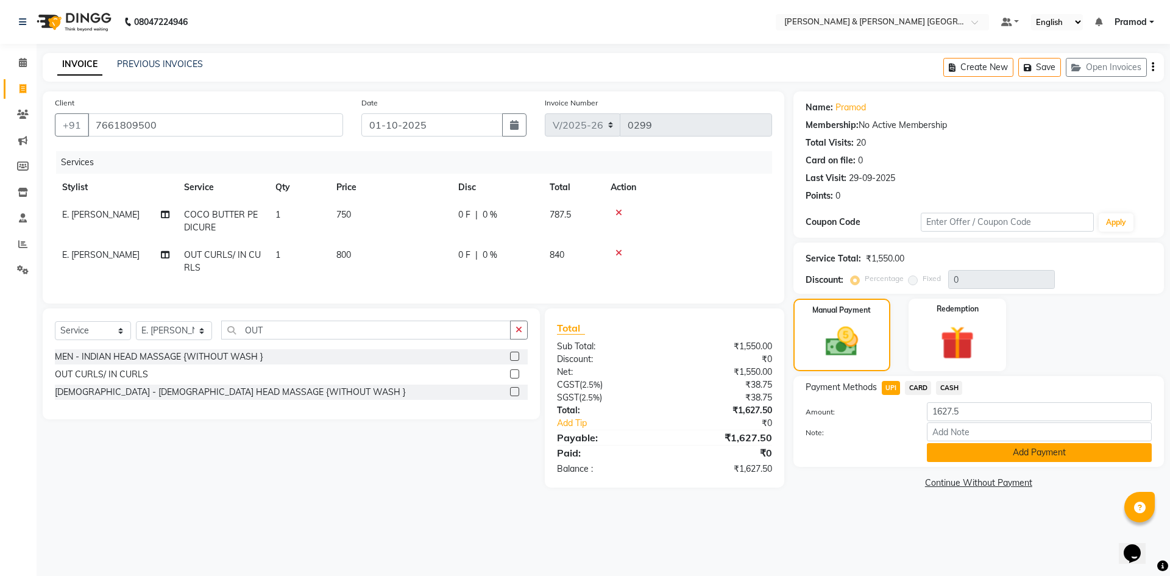
click at [981, 453] on button "Add Payment" at bounding box center [1039, 452] width 225 height 19
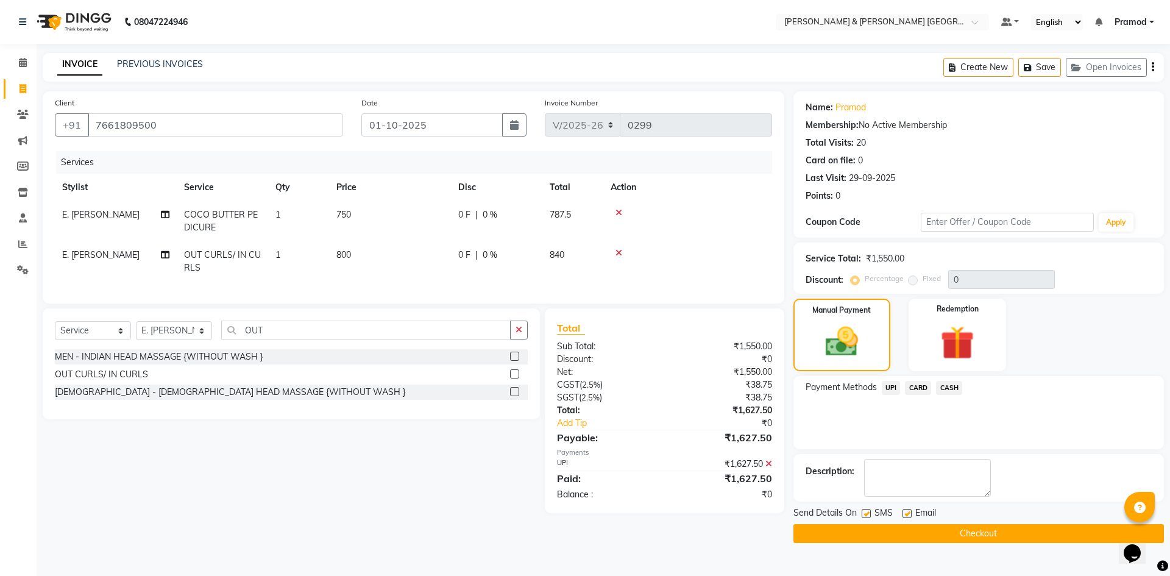
click at [932, 532] on button "Checkout" at bounding box center [978, 533] width 370 height 19
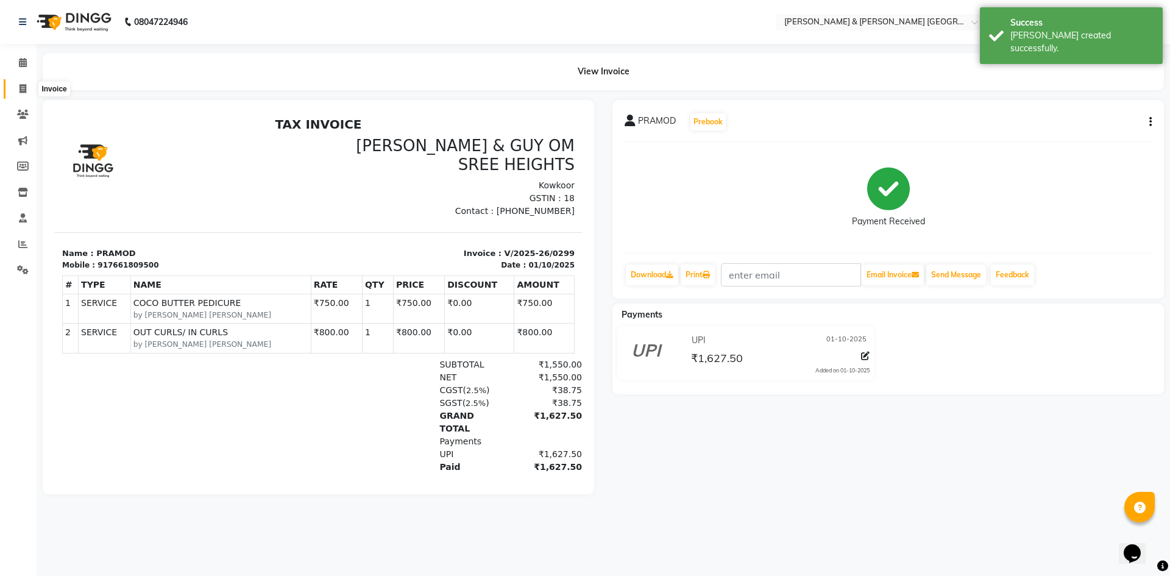
drag, startPoint x: 26, startPoint y: 85, endPoint x: 43, endPoint y: 86, distance: 16.5
click at [26, 85] on icon at bounding box center [22, 88] width 7 height 9
select select "8717"
select select "service"
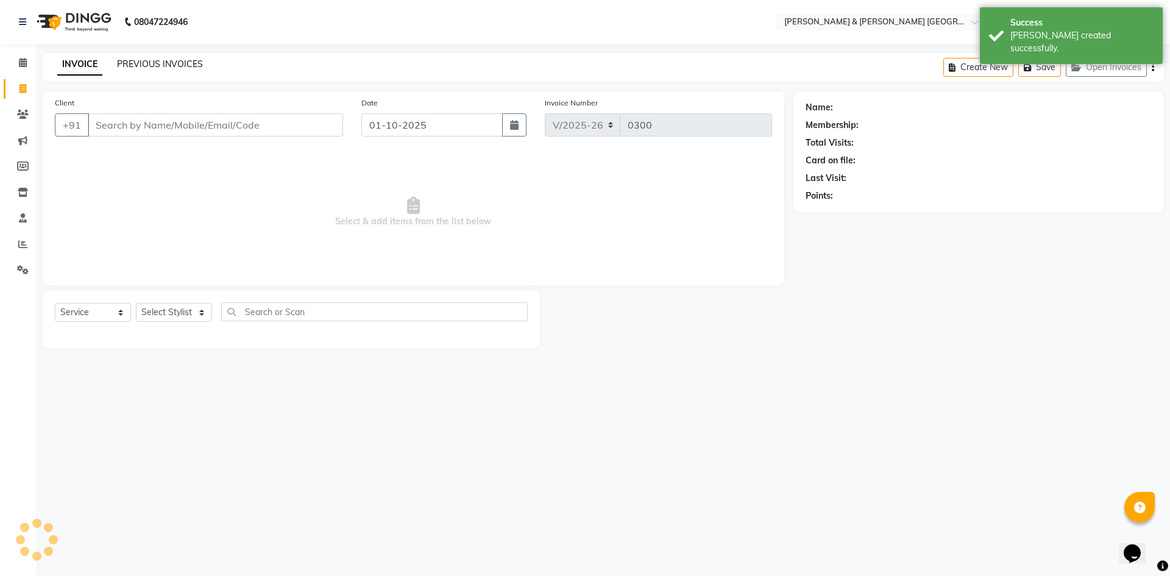
click at [163, 65] on link "PREVIOUS INVOICES" at bounding box center [160, 63] width 86 height 11
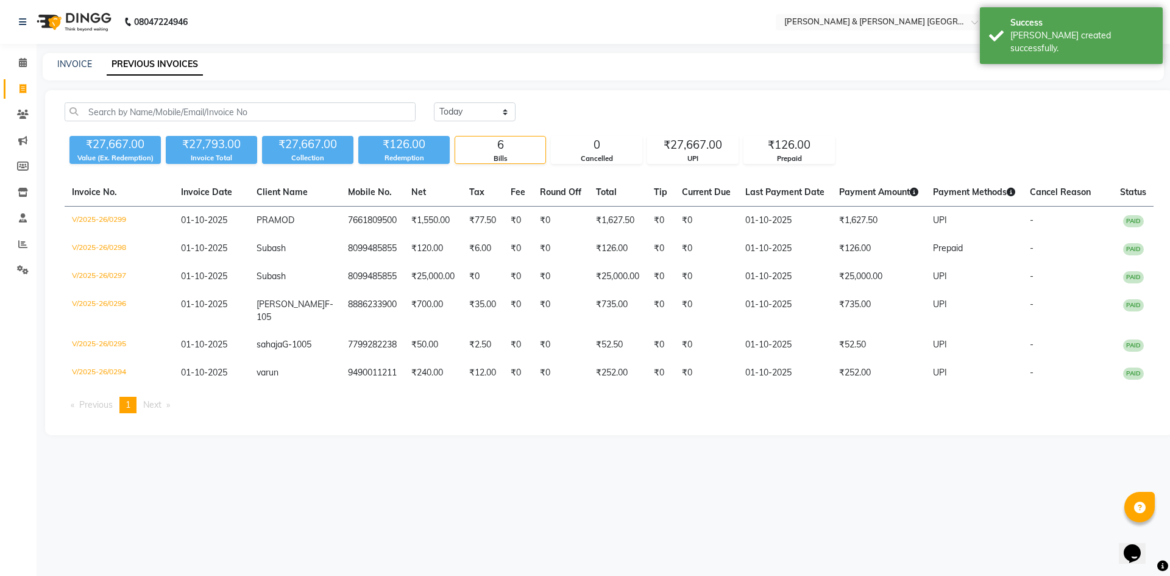
click at [341, 49] on div "08047224946 Select Location × Toni & Guy Om Sree Heights, Kowkoor Default Panel…" at bounding box center [585, 288] width 1170 height 576
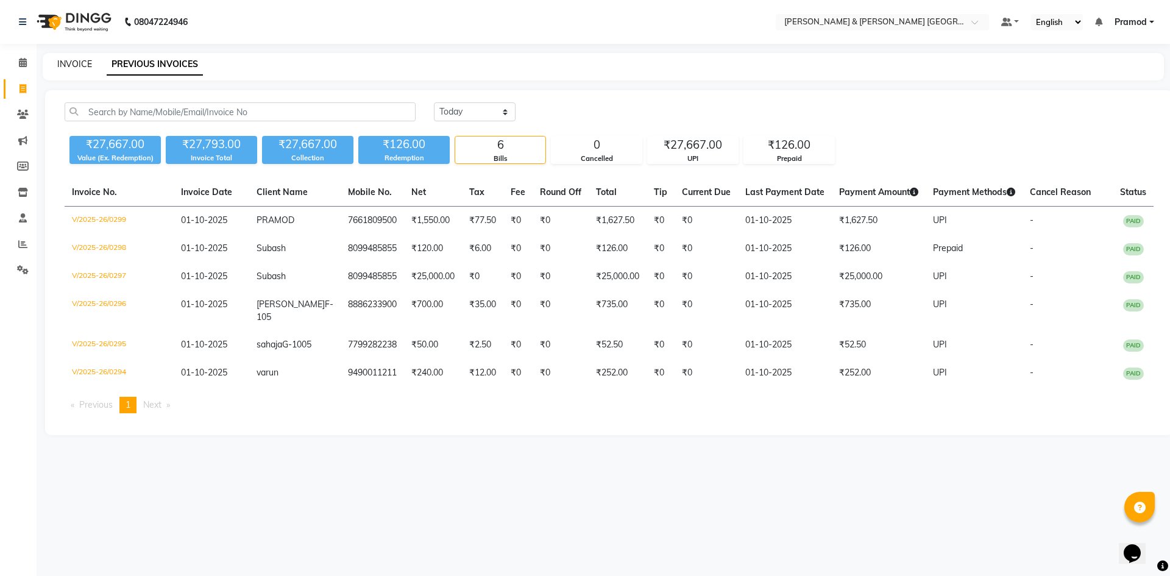
click at [68, 66] on link "INVOICE" at bounding box center [74, 63] width 35 height 11
select select "8717"
select select "service"
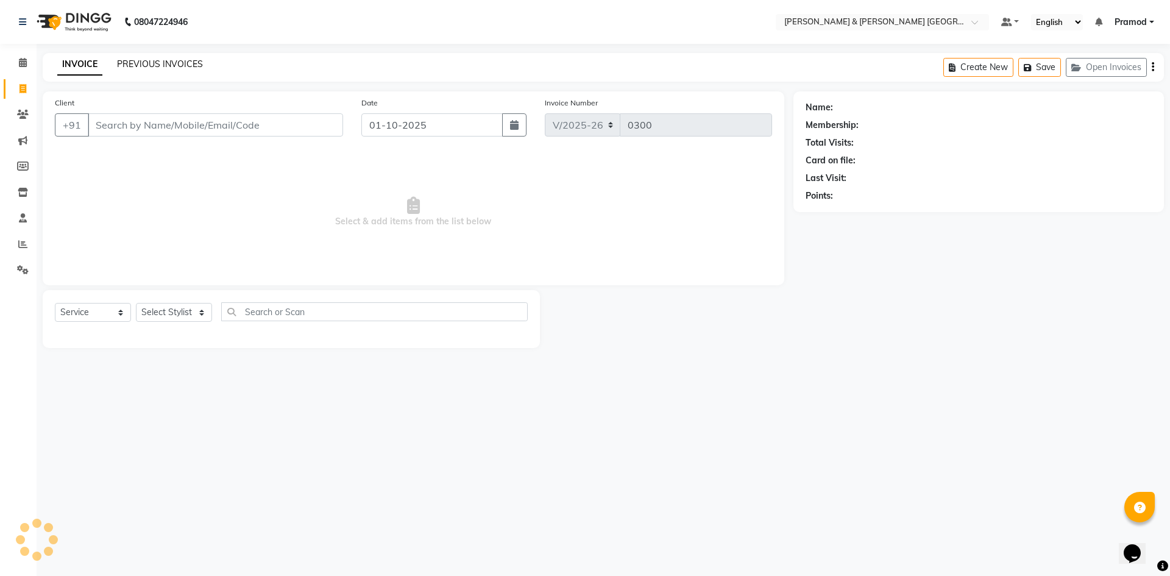
click at [127, 64] on link "PREVIOUS INVOICES" at bounding box center [160, 63] width 86 height 11
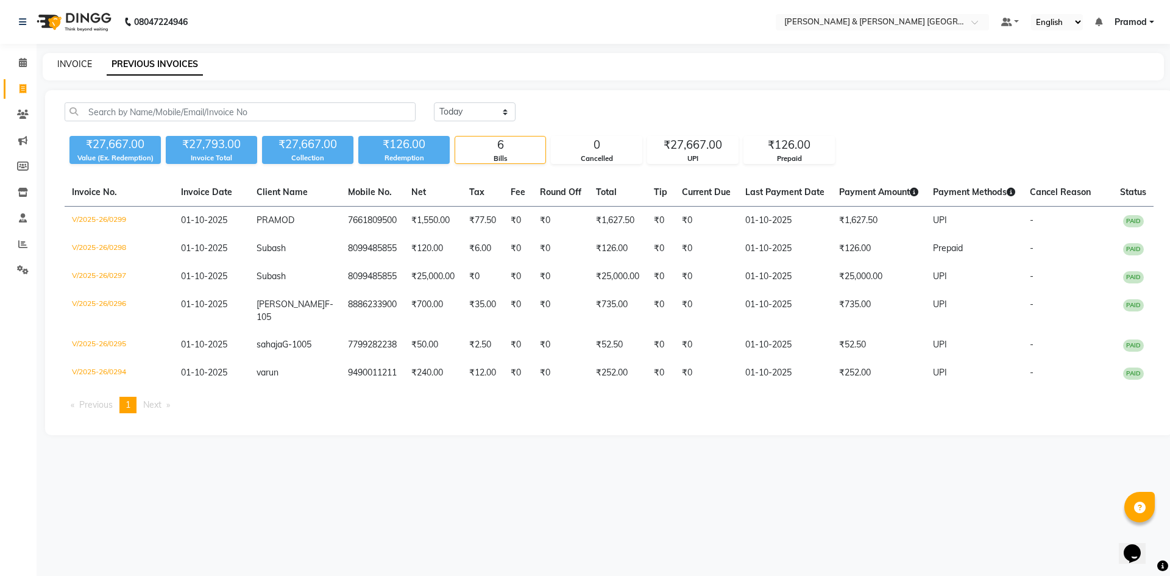
click at [77, 61] on link "INVOICE" at bounding box center [74, 63] width 35 height 11
select select "service"
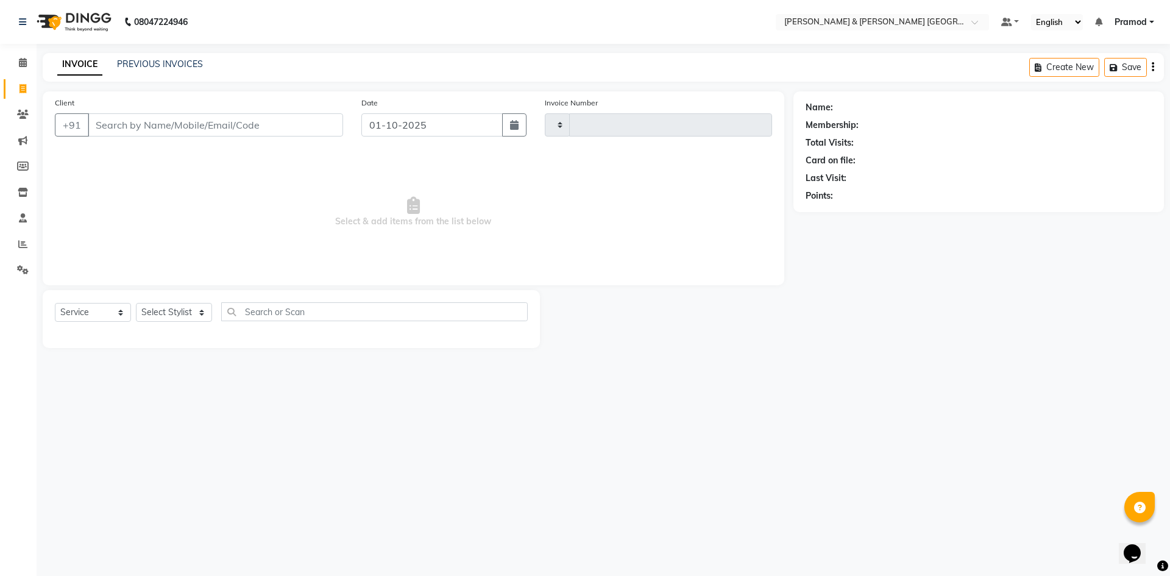
type input "0300"
select select "8717"
click at [152, 60] on link "PREVIOUS INVOICES" at bounding box center [160, 63] width 86 height 11
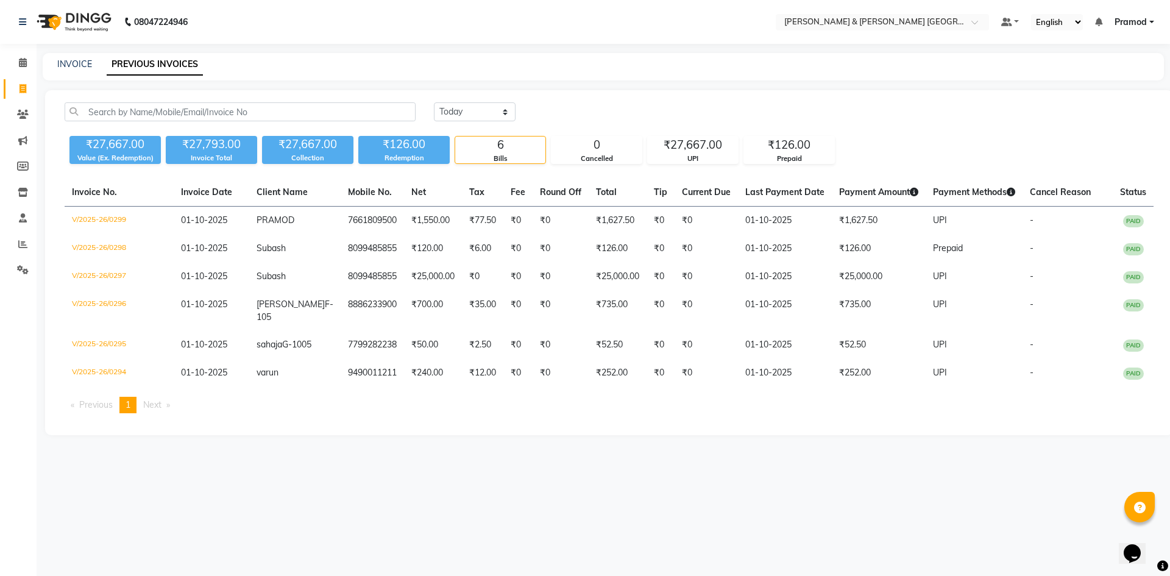
click at [889, 435] on div "Today Yesterday Custom Range ₹27,667.00 Value (Ex. Redemption) ₹27,793.00 Invoi…" at bounding box center [609, 262] width 1128 height 345
click at [16, 238] on span at bounding box center [22, 245] width 21 height 14
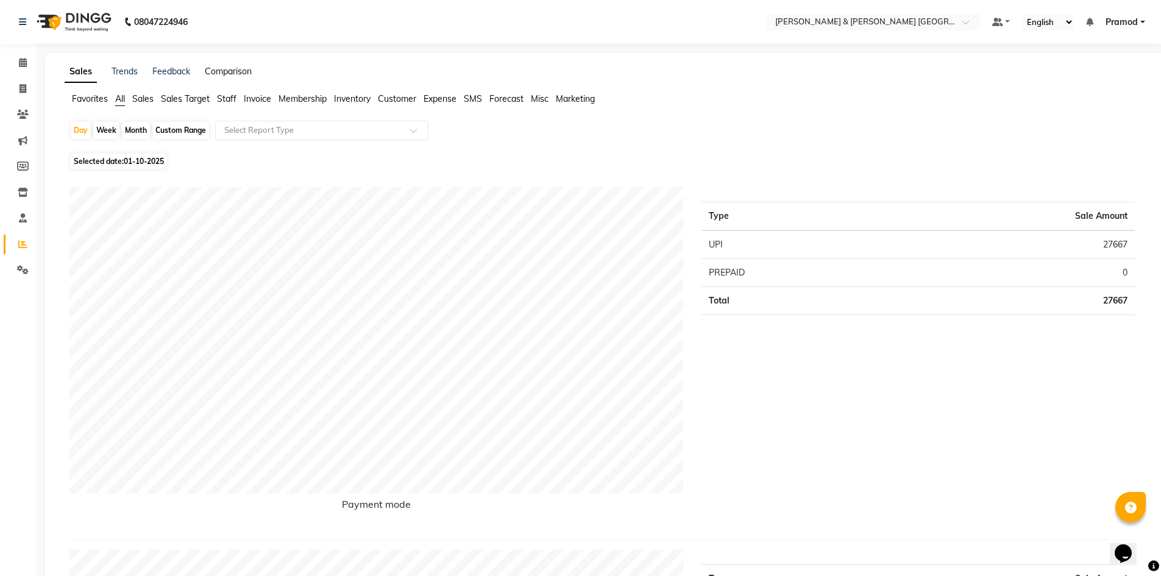
click at [216, 69] on link "Comparison" at bounding box center [228, 71] width 47 height 11
select select "single_date"
select select "single_date_dash"
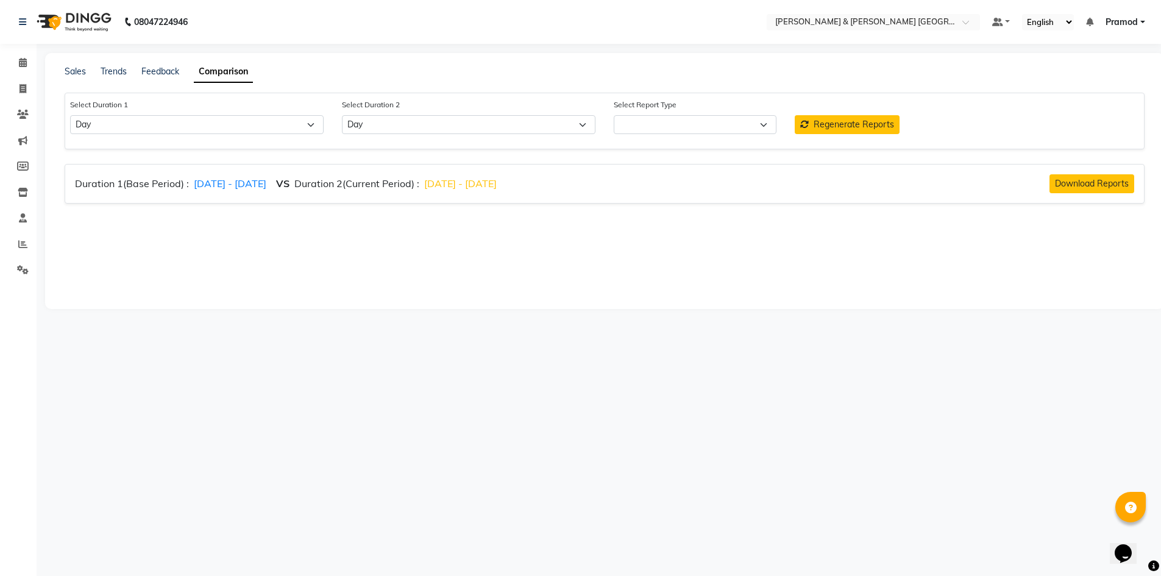
select select "comparison_report"
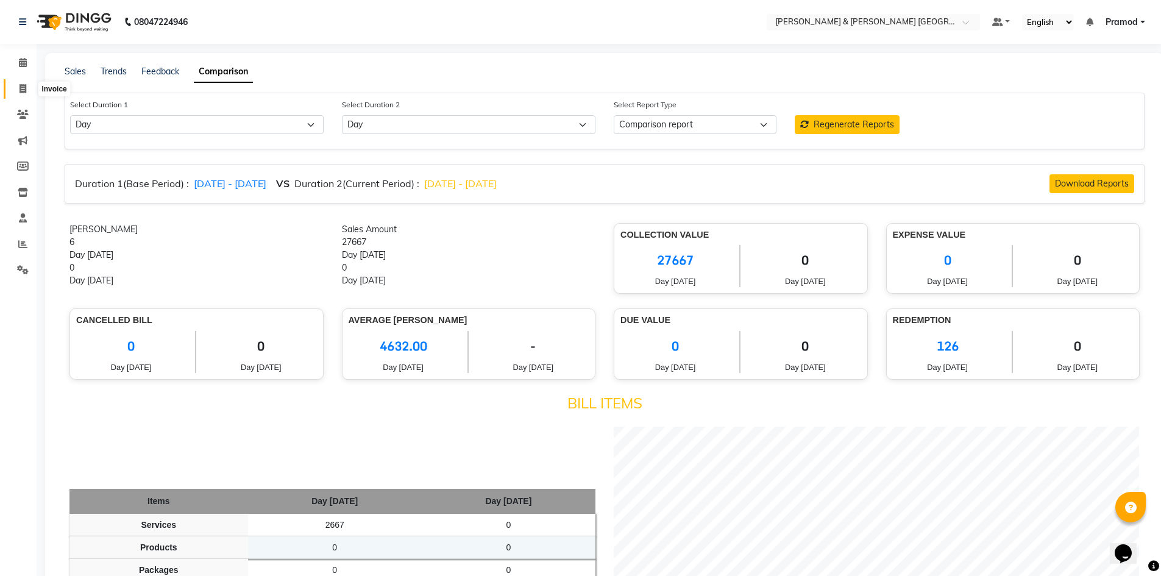
click at [27, 85] on span at bounding box center [22, 89] width 21 height 14
select select "service"
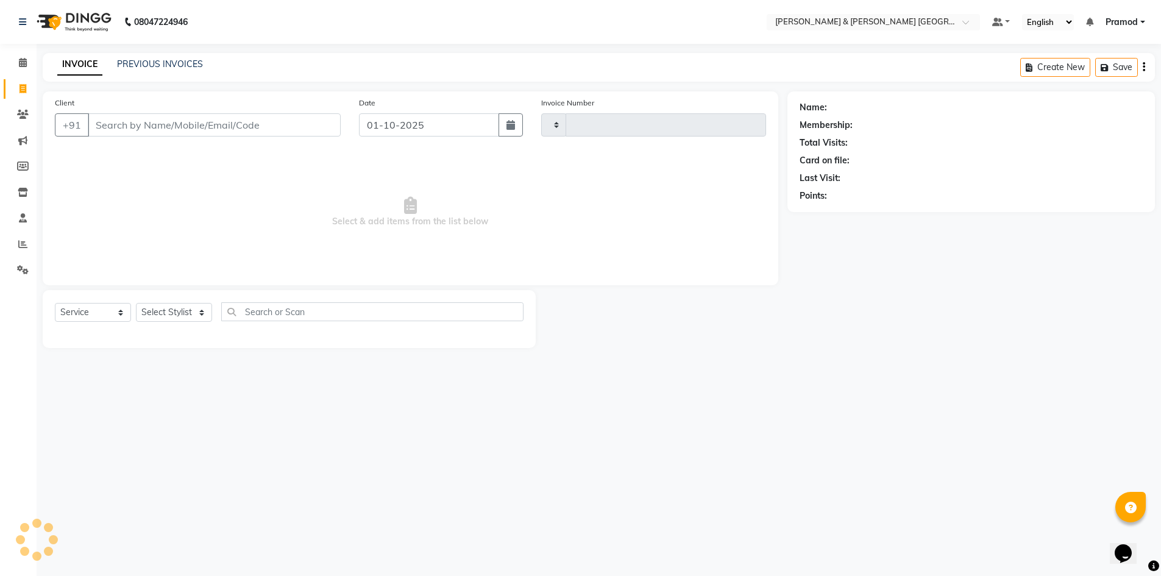
type input "0300"
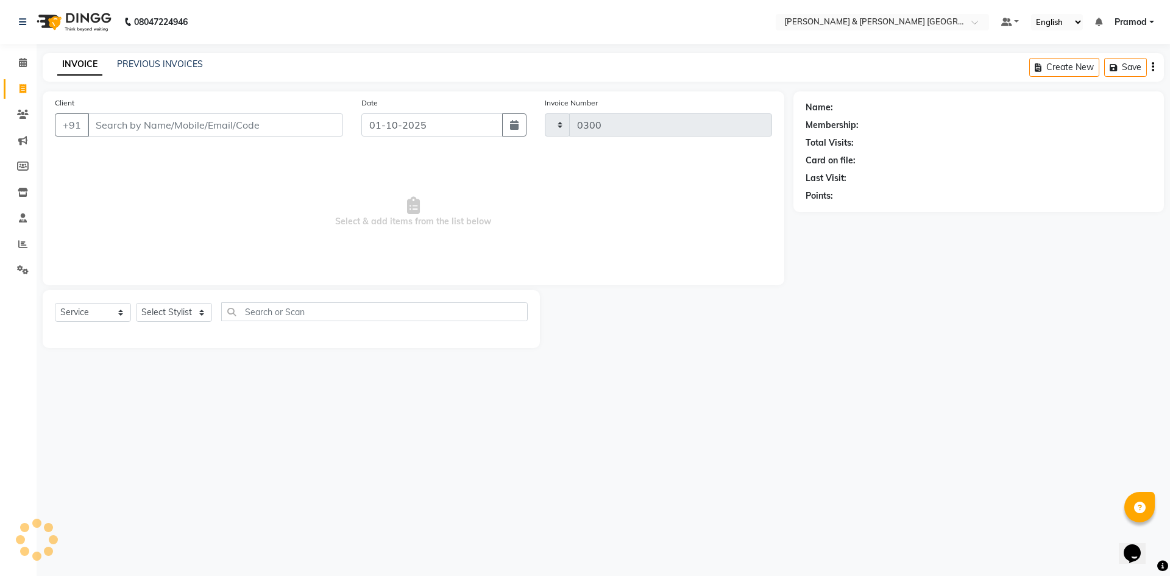
select select "8717"
click at [174, 69] on div "PREVIOUS INVOICES" at bounding box center [160, 64] width 86 height 13
click at [177, 59] on link "PREVIOUS INVOICES" at bounding box center [160, 63] width 86 height 11
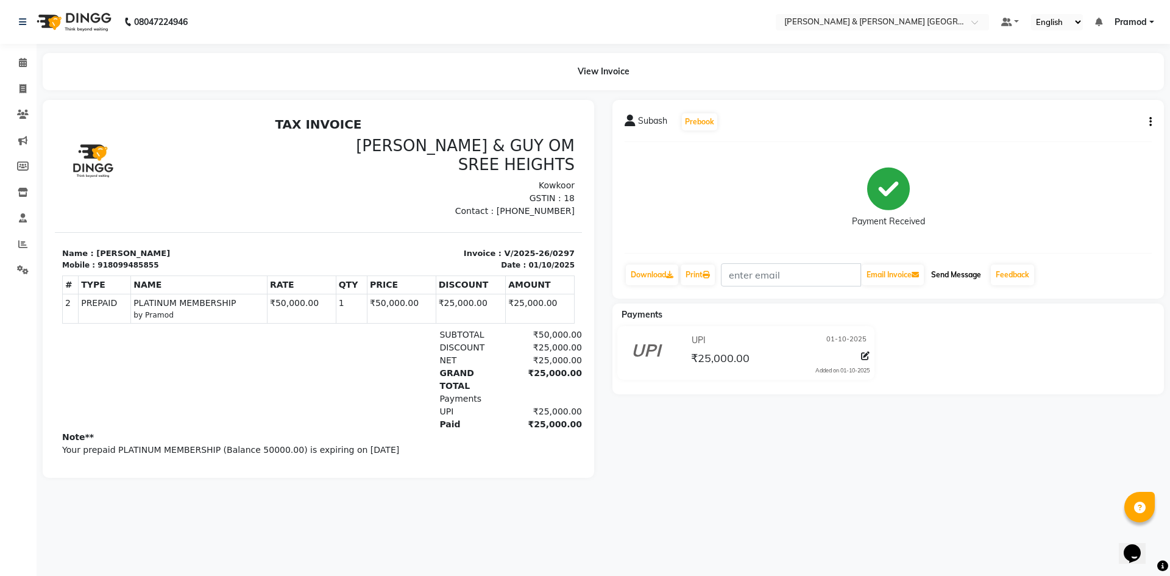
click at [958, 274] on button "Send Message" at bounding box center [956, 274] width 60 height 21
click at [979, 72] on div "View Invoice" at bounding box center [603, 71] width 1121 height 37
